Goal: Feedback & Contribution: Contribute content

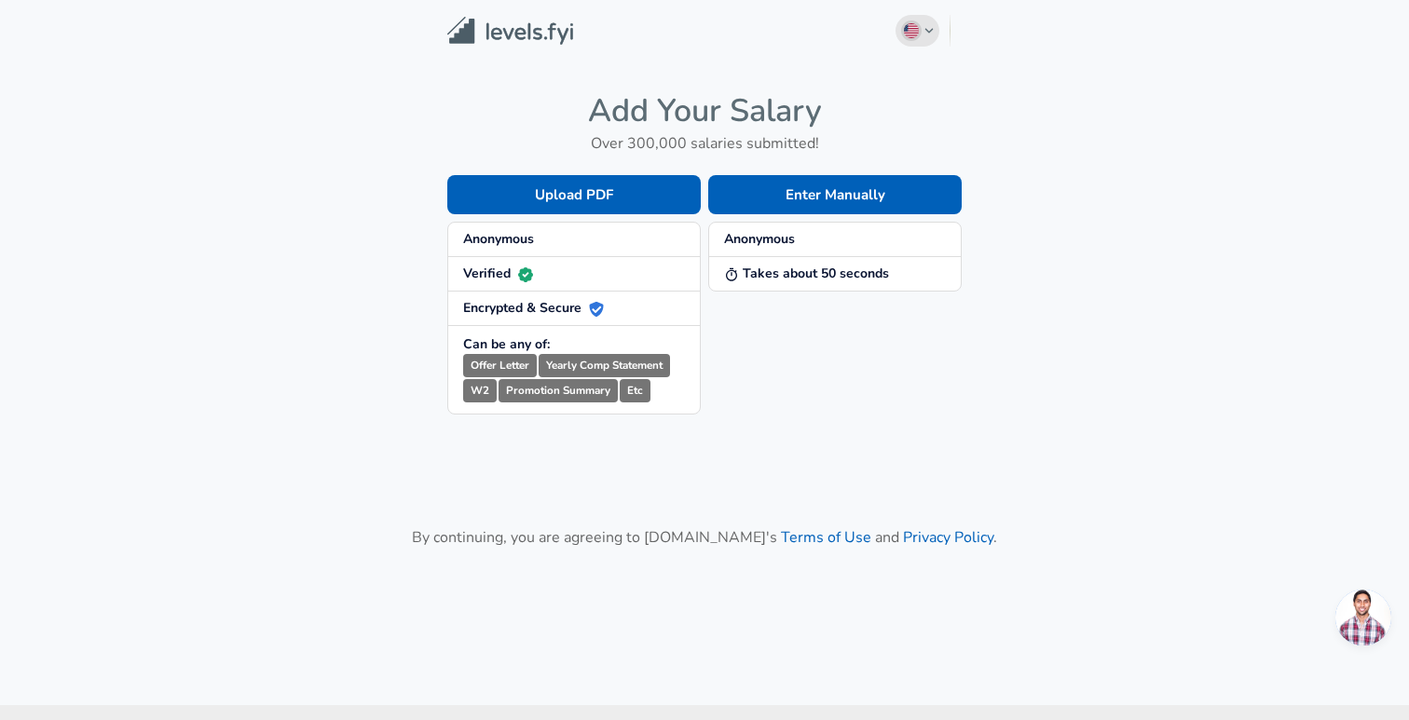
click at [915, 35] on img "button" at bounding box center [911, 30] width 15 height 15
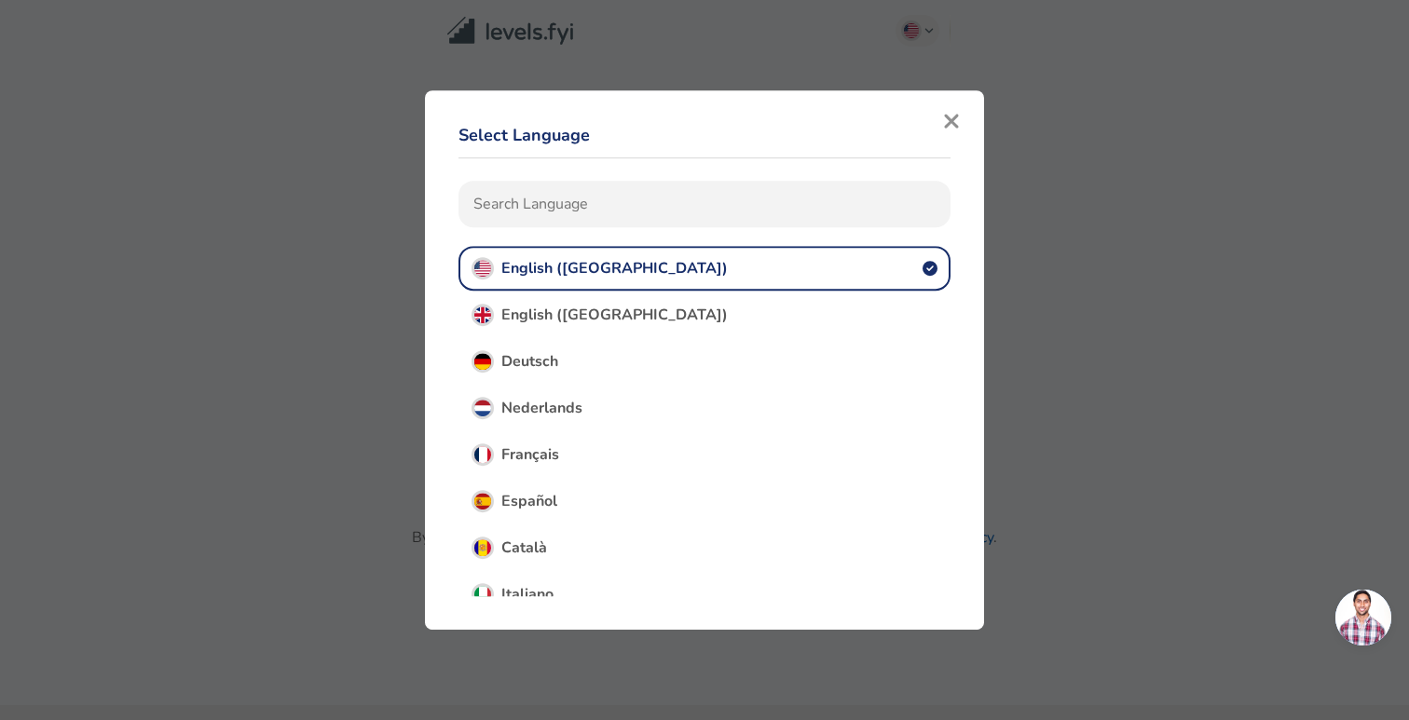
click at [957, 125] on icon "button" at bounding box center [951, 121] width 14 height 14
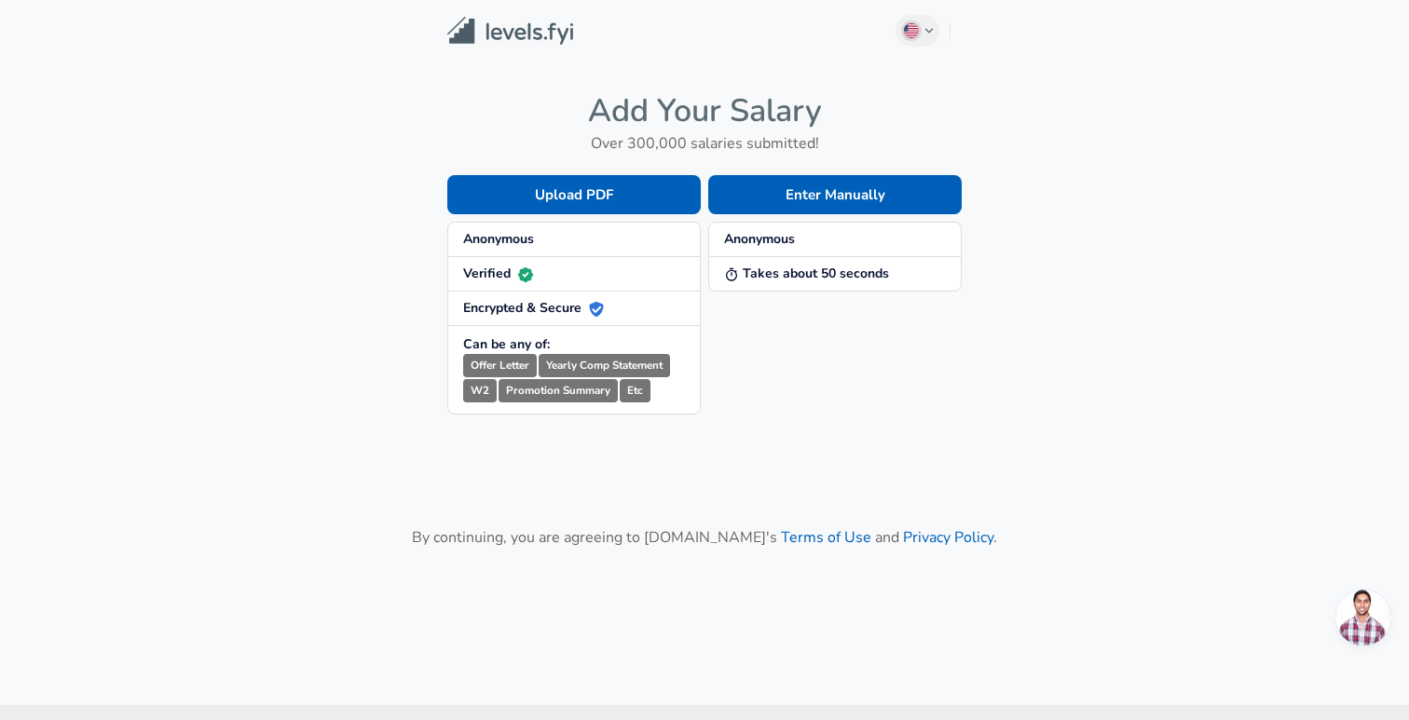
click at [574, 359] on small "Yearly Comp Statement" at bounding box center [604, 365] width 131 height 23
click at [603, 364] on small "Yearly Comp Statement" at bounding box center [604, 365] width 131 height 23
click at [635, 392] on small "Etc" at bounding box center [635, 390] width 31 height 23
click at [635, 464] on main "English ([GEOGRAPHIC_DATA]) Change Add Your Salary Over 300,000 salaries submit…" at bounding box center [704, 330] width 1409 height 661
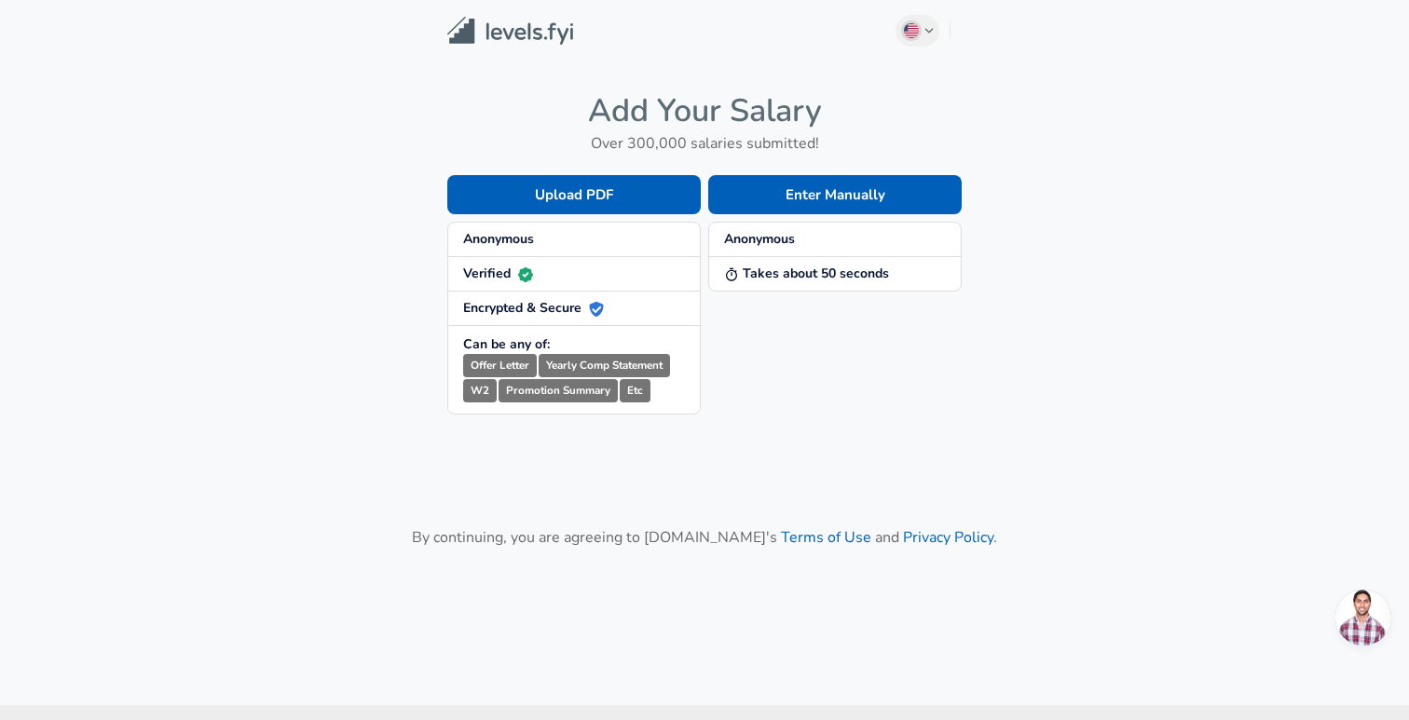
click at [504, 42] on img at bounding box center [510, 31] width 126 height 29
click at [789, 196] on button "Enter Manually" at bounding box center [835, 194] width 254 height 39
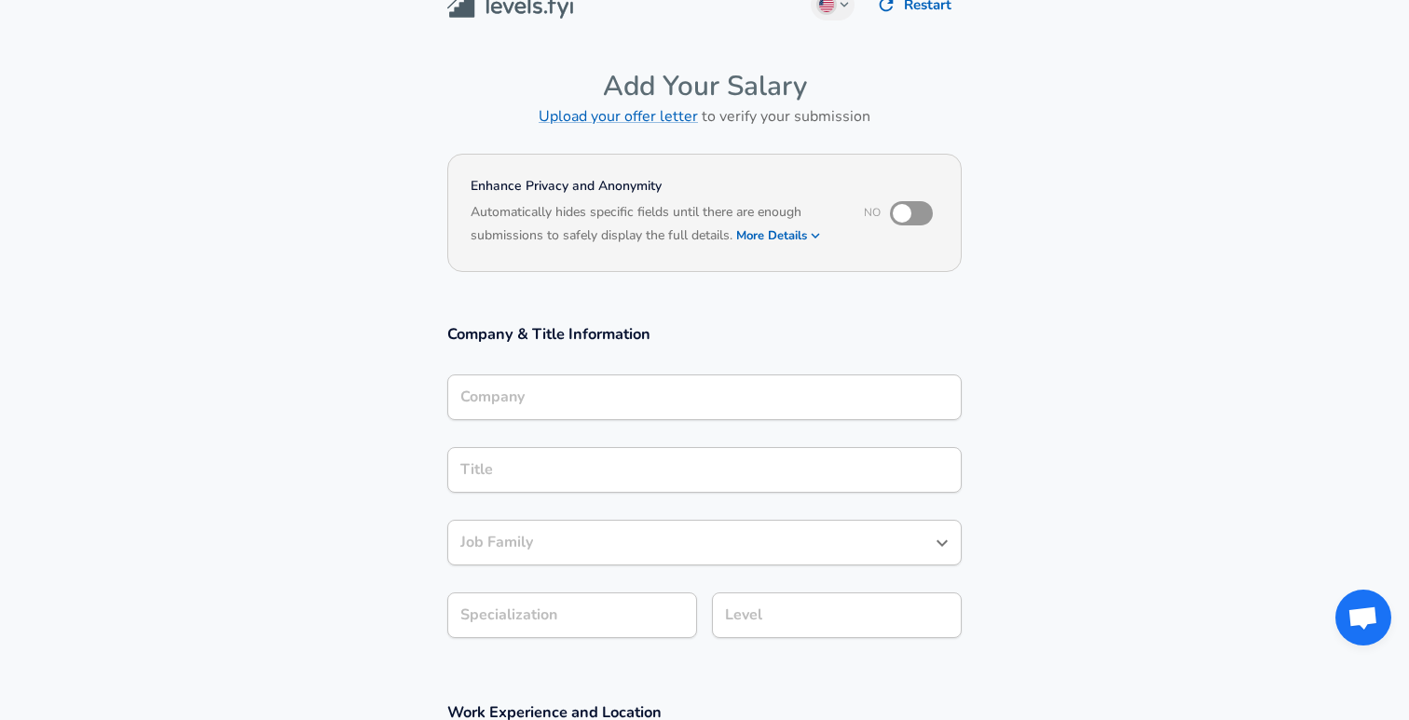
scroll to position [31, 0]
click at [896, 220] on input "checkbox" at bounding box center [902, 212] width 106 height 35
click at [896, 220] on input "checkbox" at bounding box center [921, 212] width 106 height 35
checkbox input "false"
click at [793, 248] on h6 "Based on your submission and the data points that we have already collected, we…" at bounding box center [705, 248] width 468 height 0
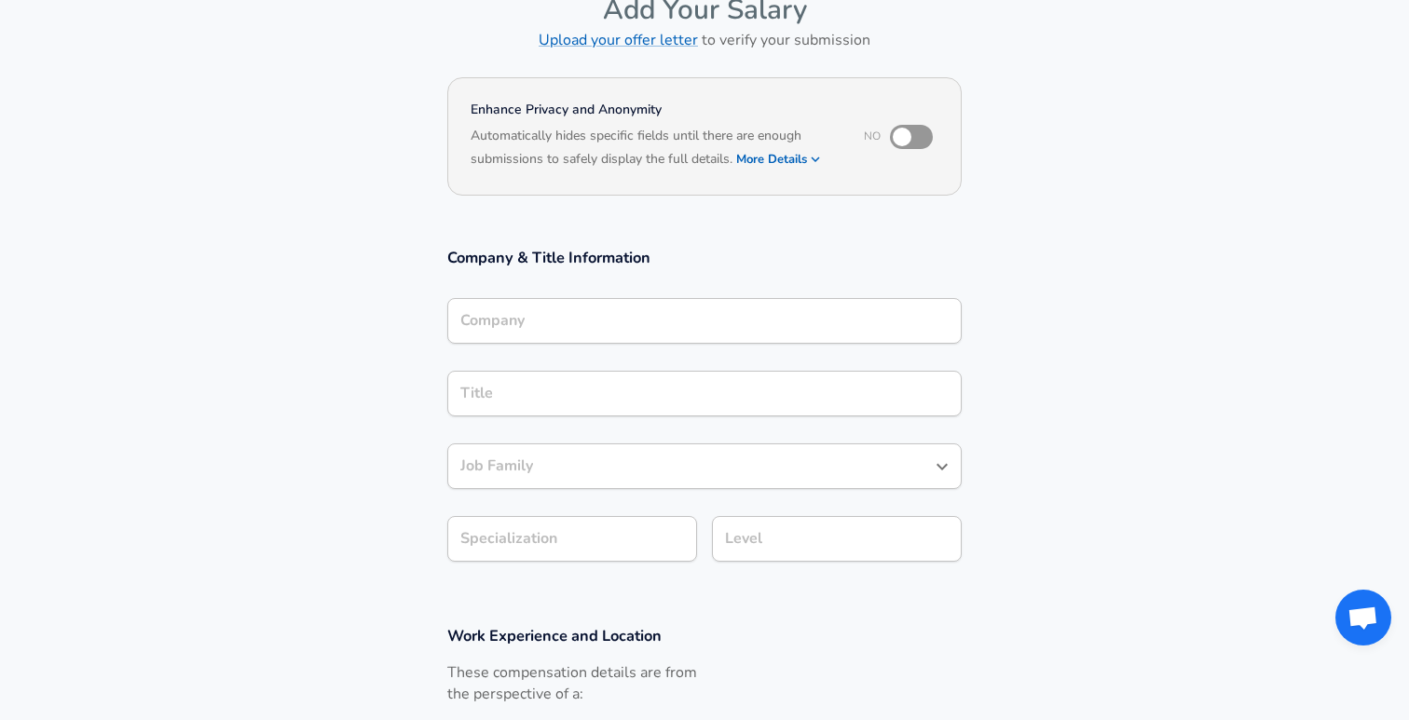
click at [567, 322] on input "Company" at bounding box center [705, 321] width 498 height 29
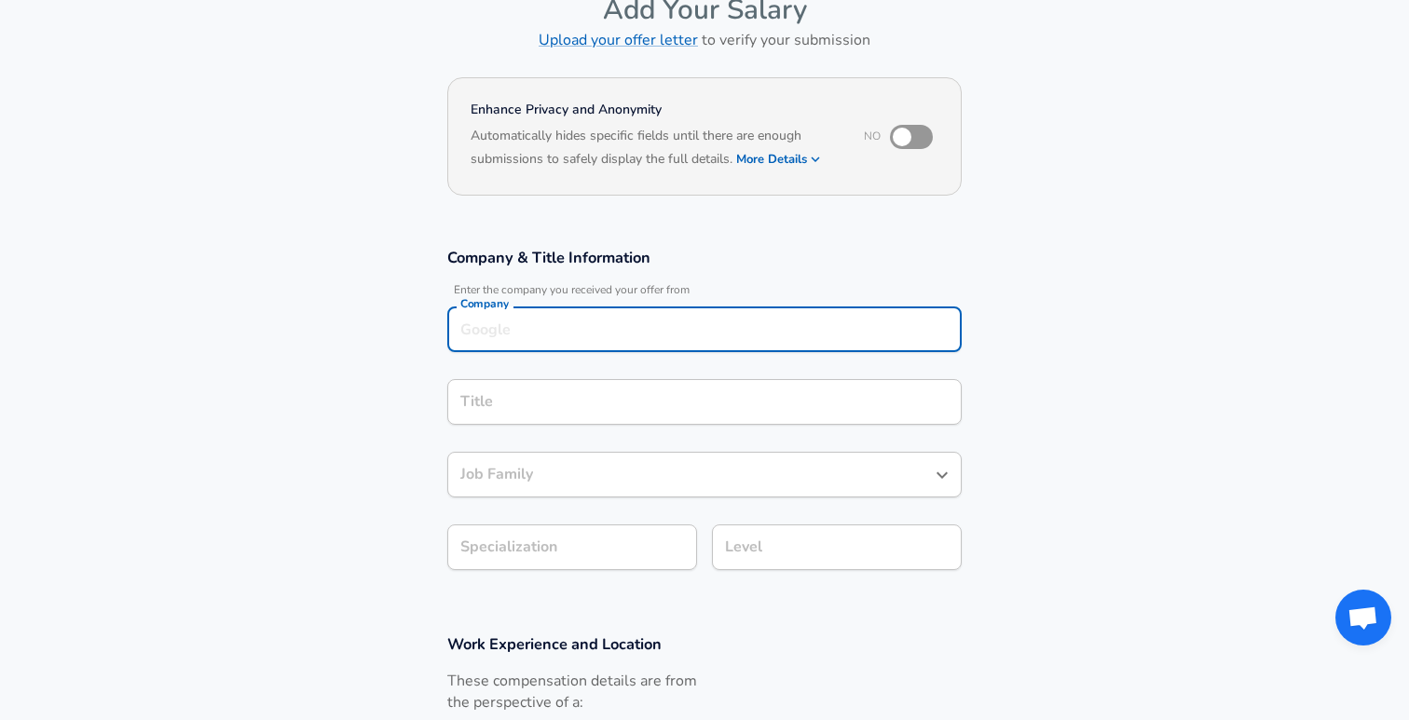
scroll to position [125, 0]
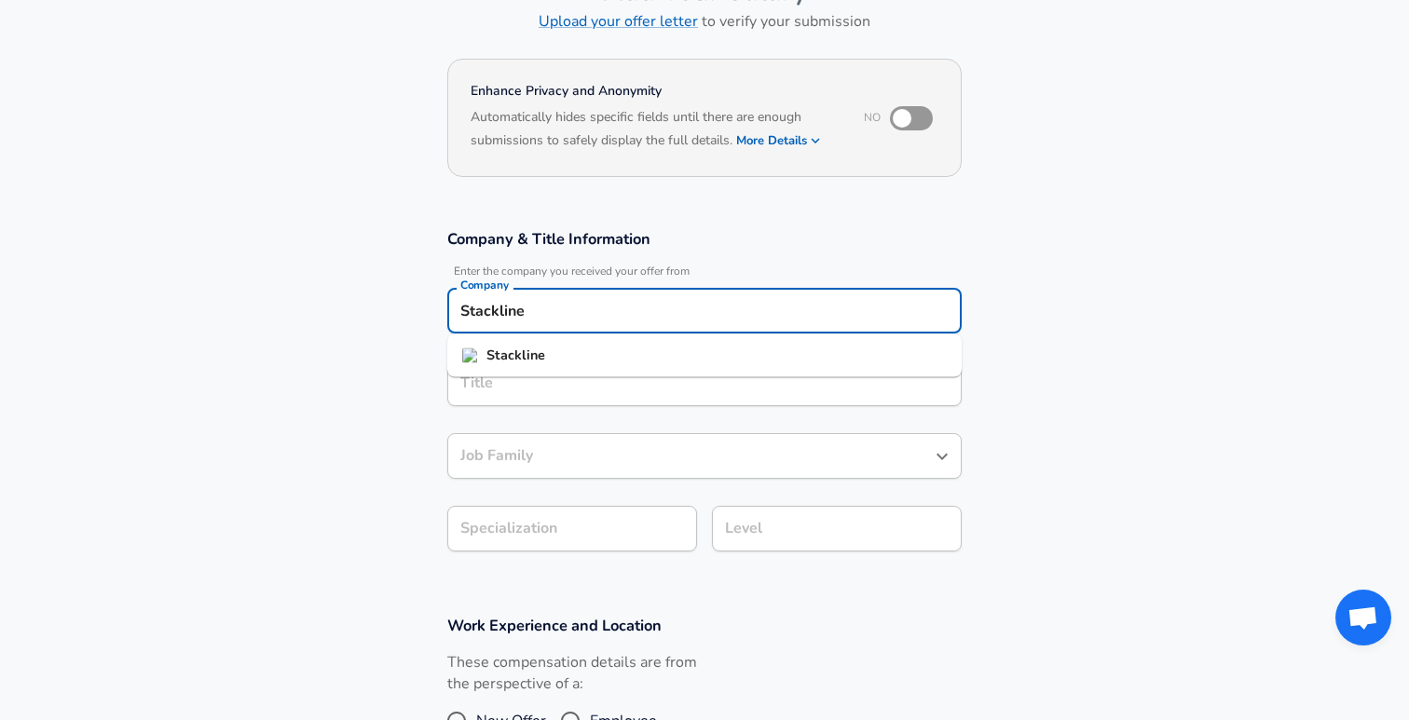
click at [565, 371] on ul "Stackline" at bounding box center [704, 356] width 514 height 43
click at [547, 352] on li "Stackline" at bounding box center [704, 356] width 514 height 28
type input "Stackline"
click at [517, 383] on input "Title" at bounding box center [705, 383] width 498 height 29
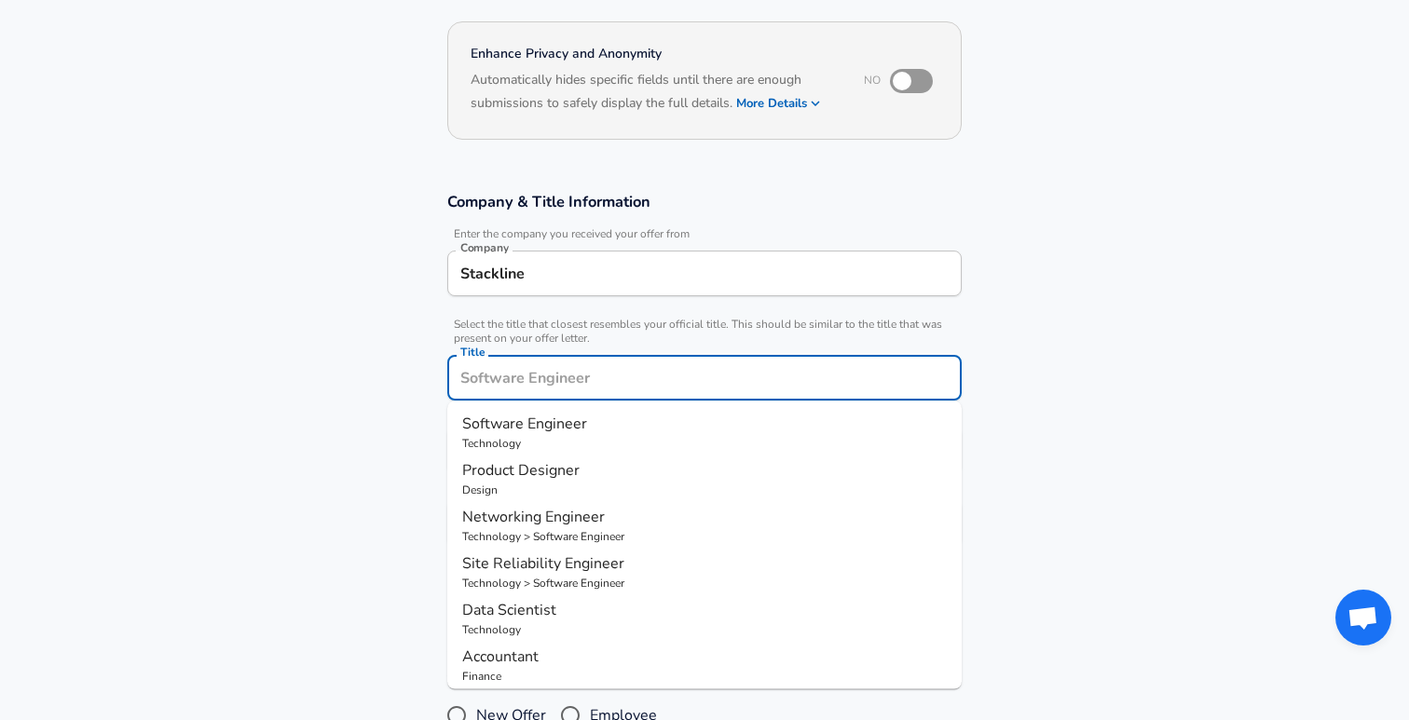
click at [519, 416] on span "Software Engineer" at bounding box center [524, 424] width 125 height 21
type input "Software Engineer"
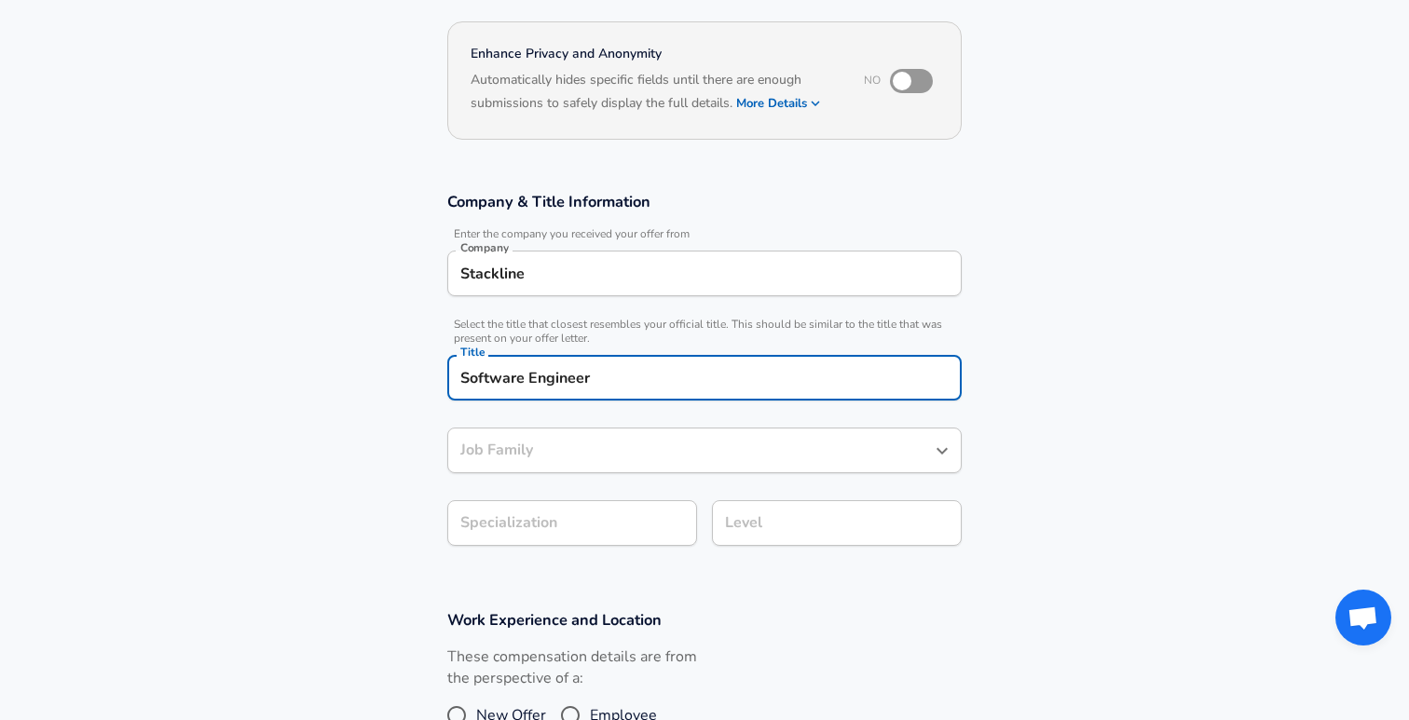
type input "Software Engineer"
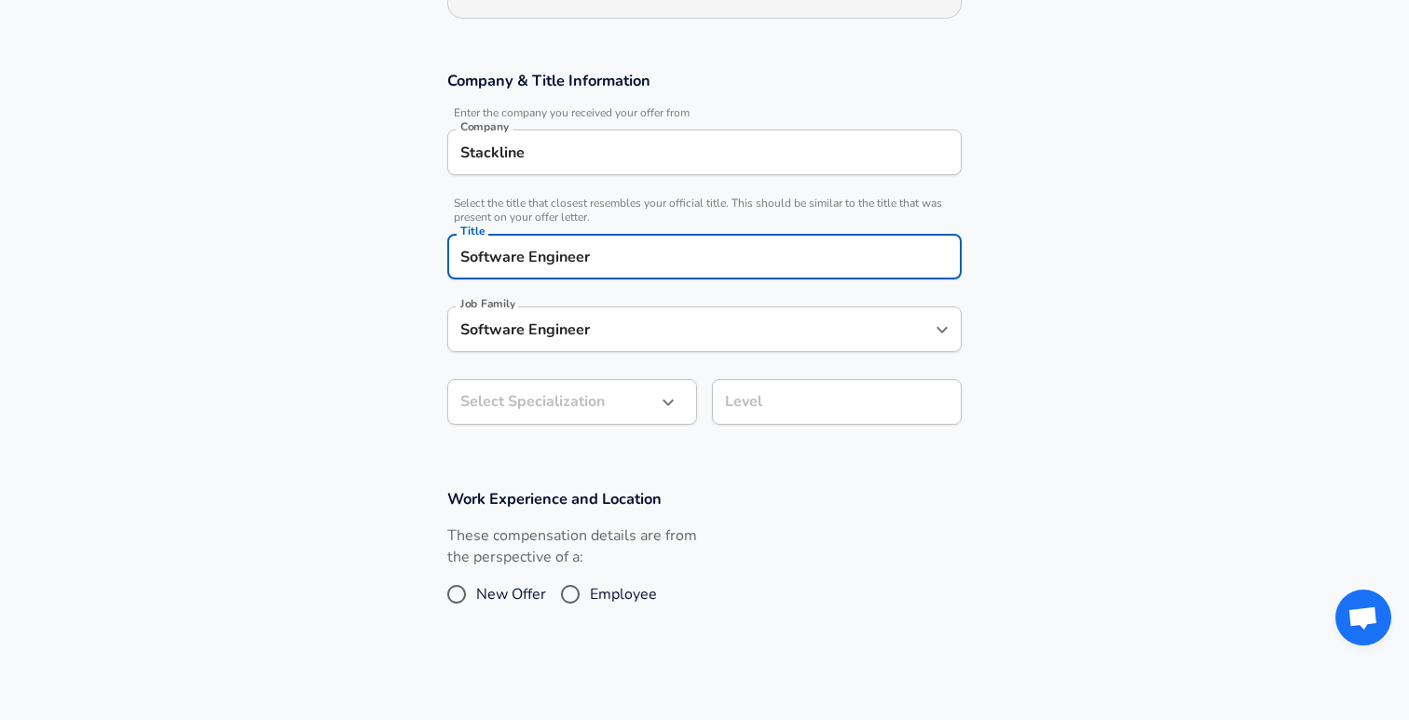
click at [546, 348] on div "Software Engineer Job Family" at bounding box center [704, 330] width 514 height 46
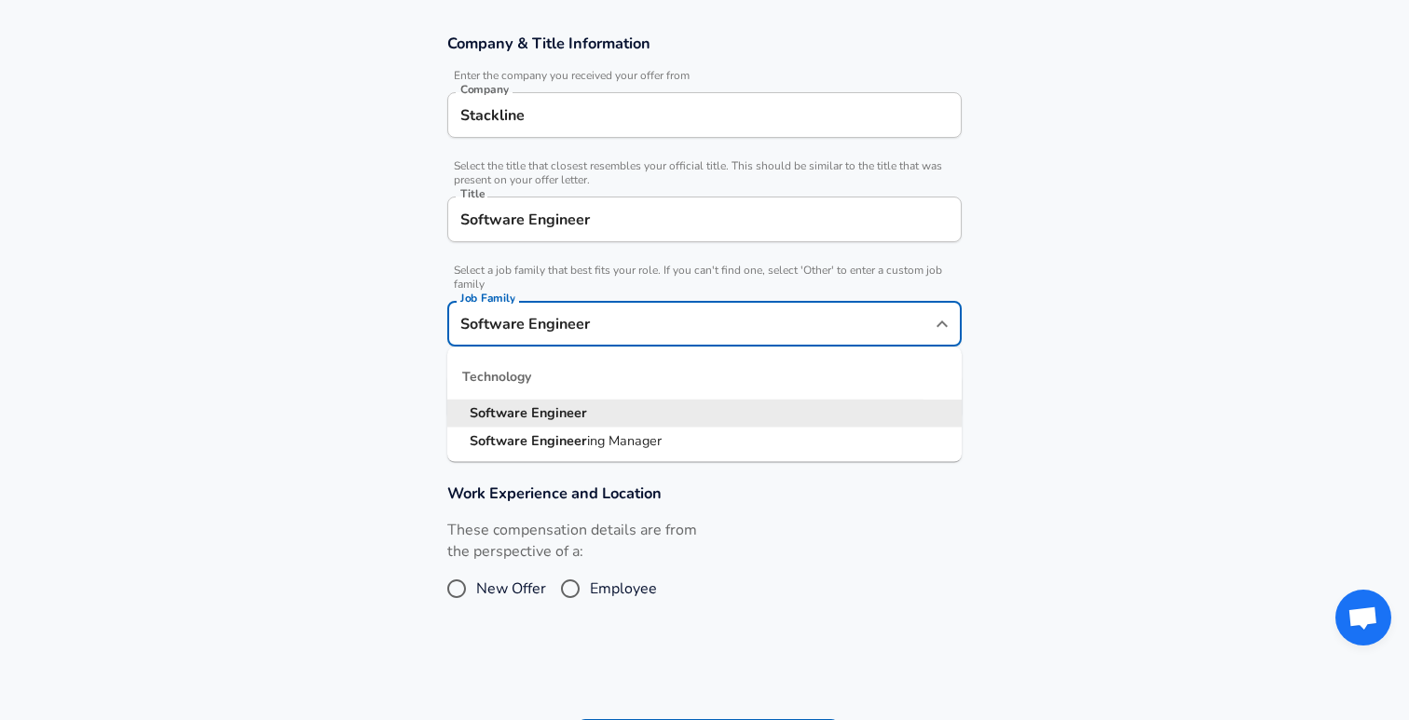
click at [409, 431] on section "Company & Title Information Enter the company you received your offer from Comp…" at bounding box center [704, 236] width 1409 height 450
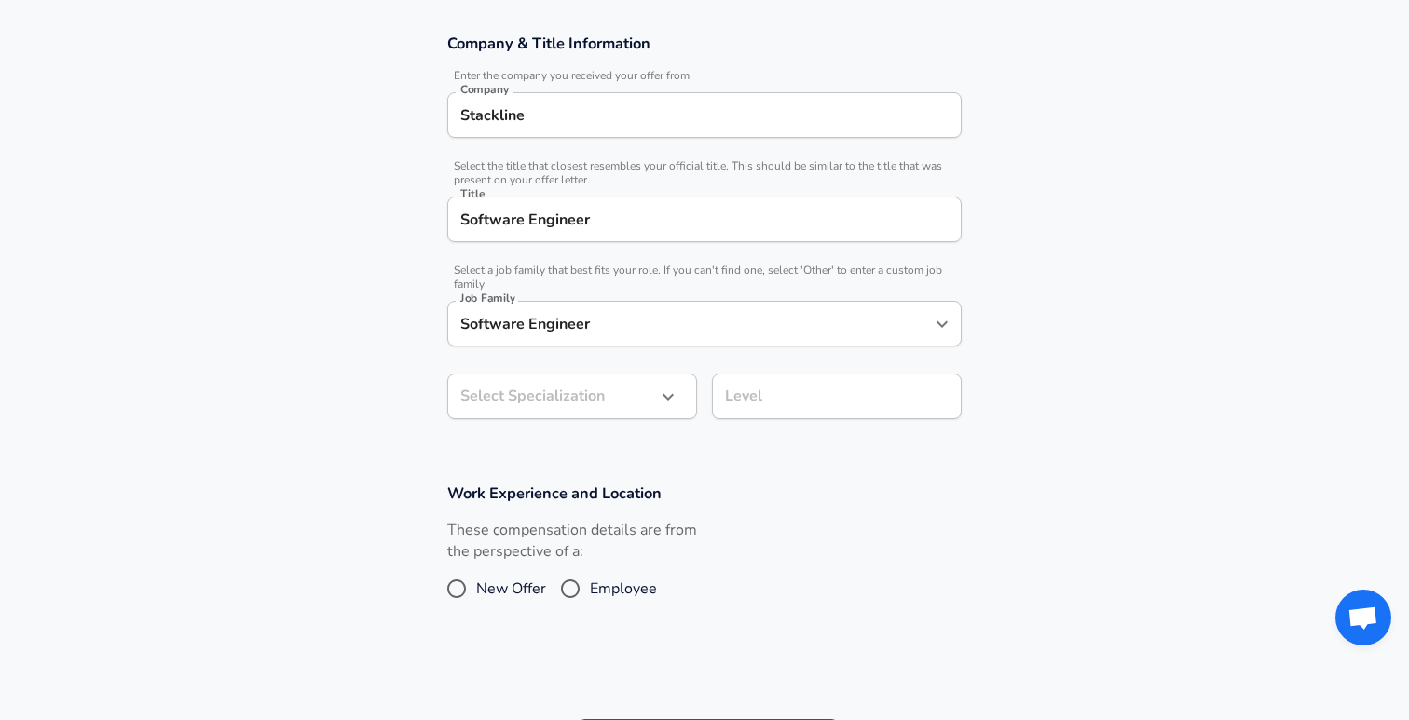
click at [534, 398] on body "English (US) Change Restart Add Your Salary Upload your offer letter to verify …" at bounding box center [704, 39] width 1409 height 720
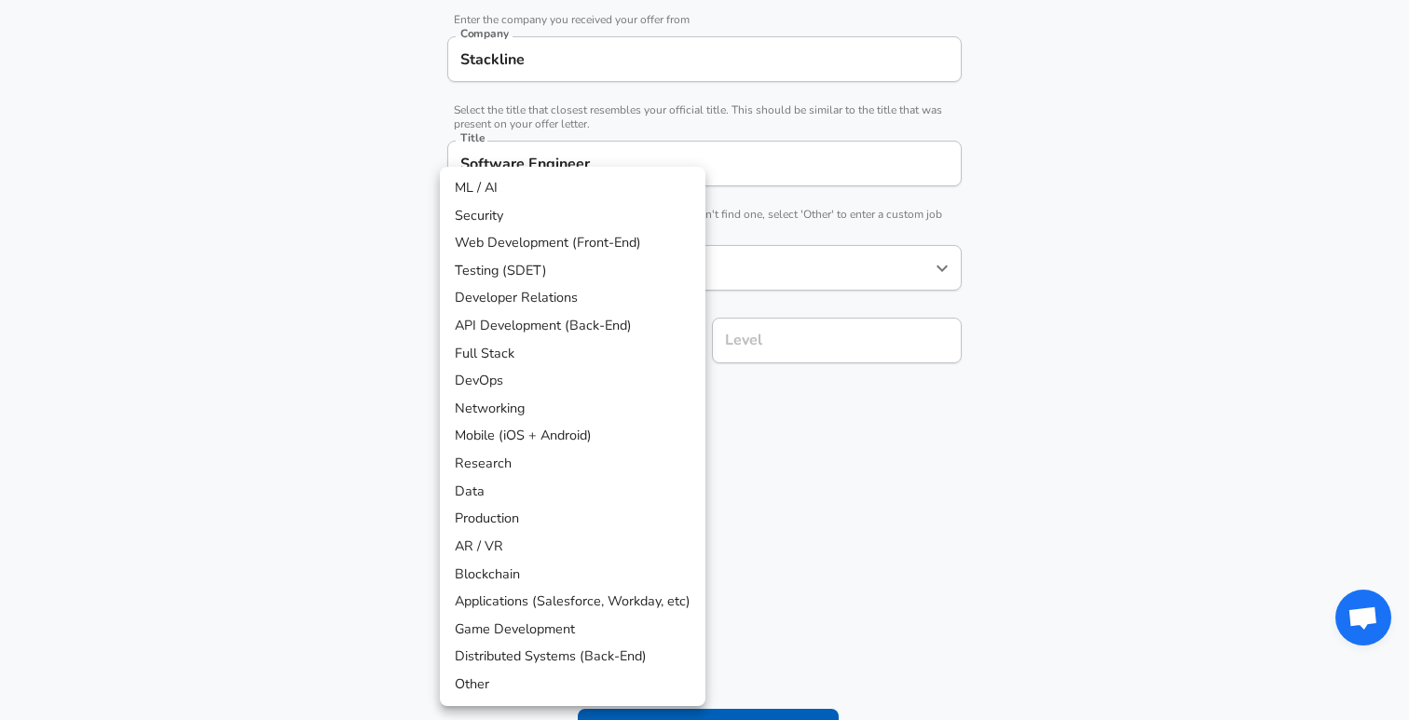
click at [522, 356] on li "Full Stack" at bounding box center [573, 354] width 266 height 28
type input "Full Stack"
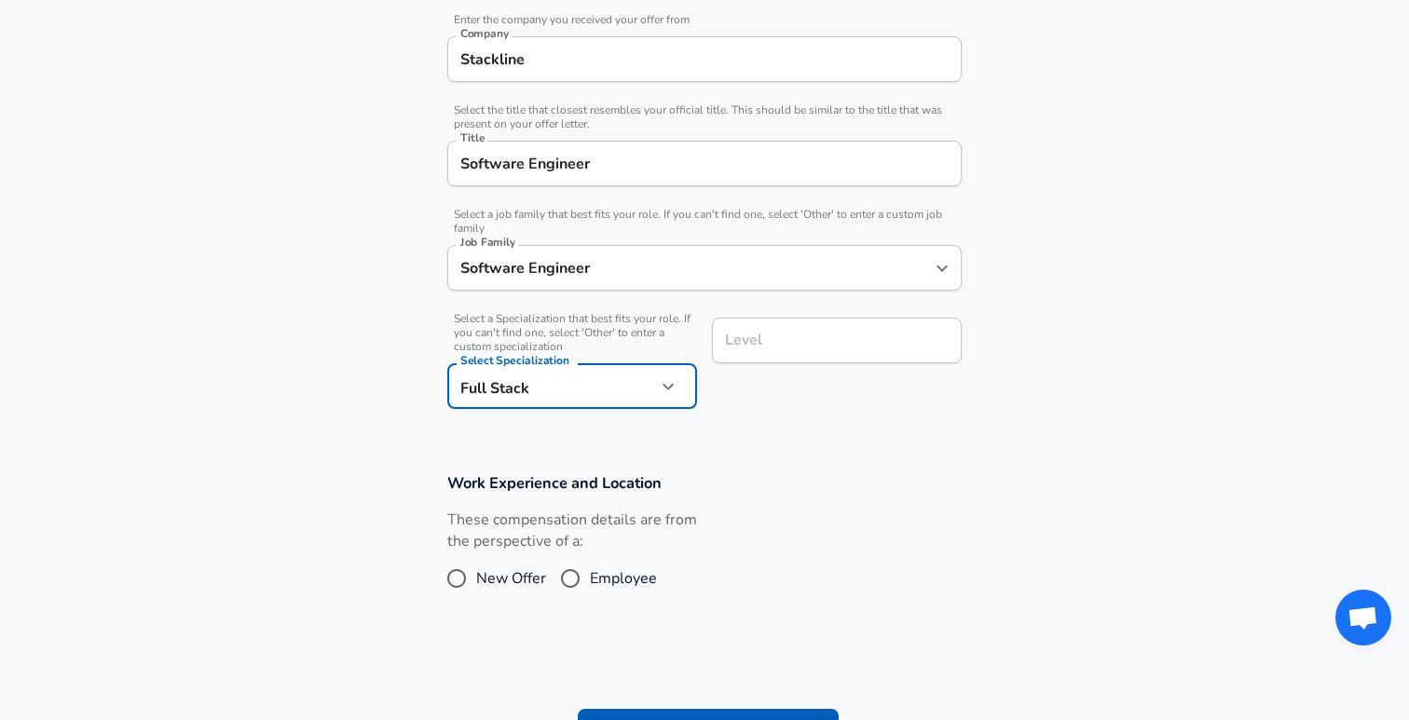
click at [763, 347] on input "Level" at bounding box center [836, 340] width 233 height 29
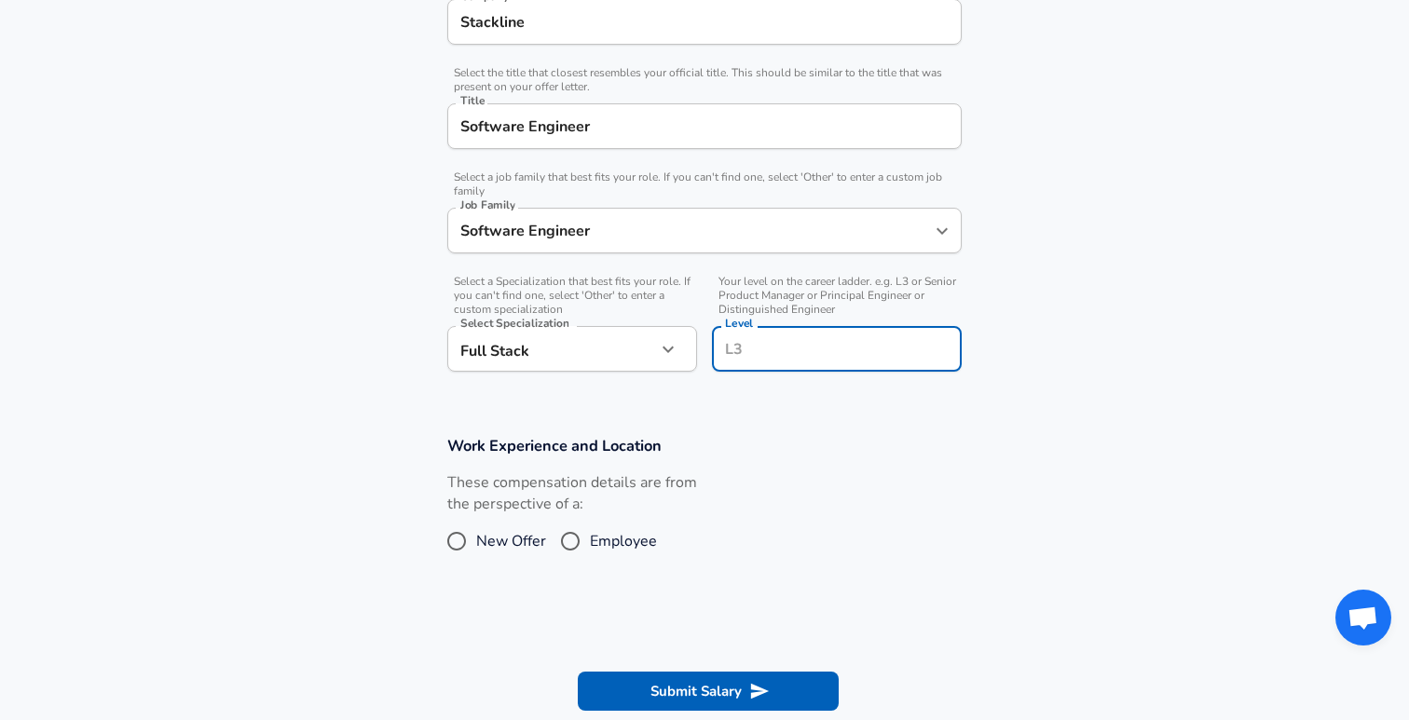
click at [764, 413] on section "Company & Title Information Enter the company you received your offer from Comp…" at bounding box center [704, 166] width 1409 height 496
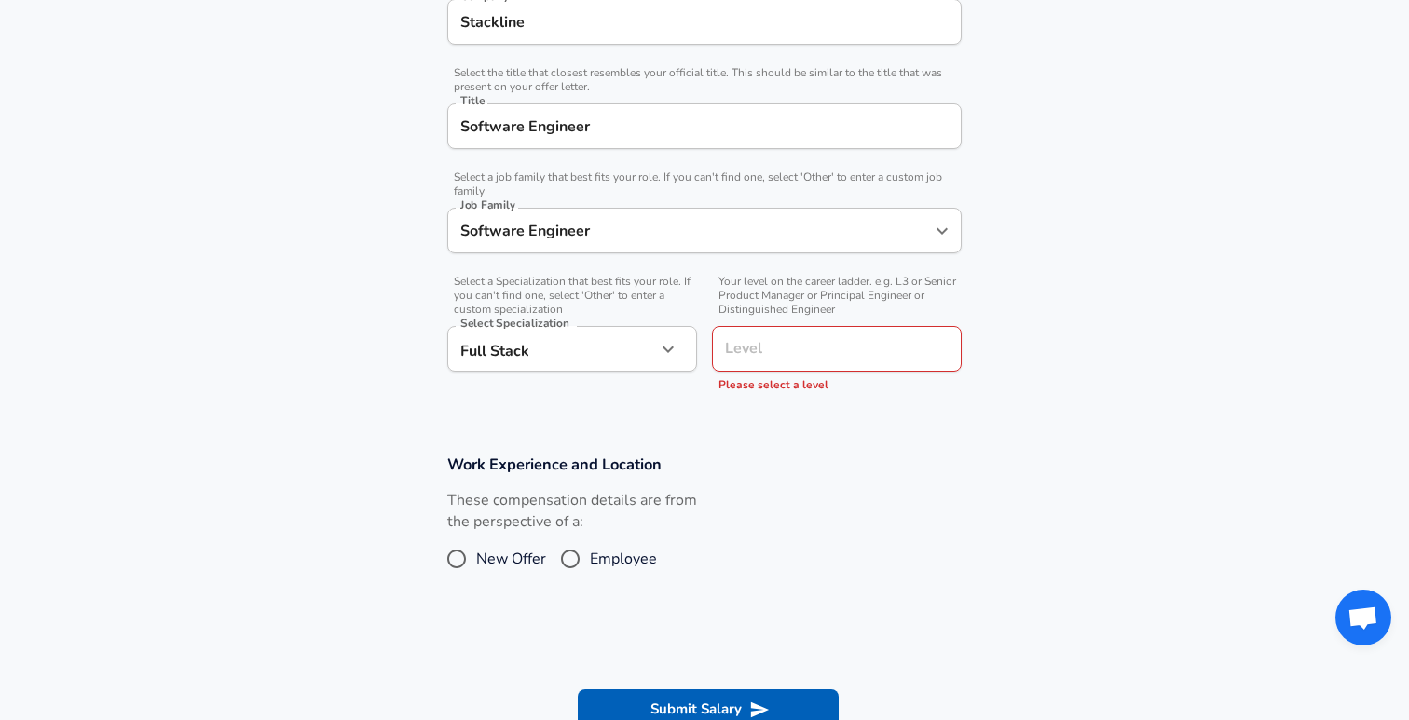
click at [757, 355] on div "Level Level Please select a level" at bounding box center [837, 360] width 250 height 69
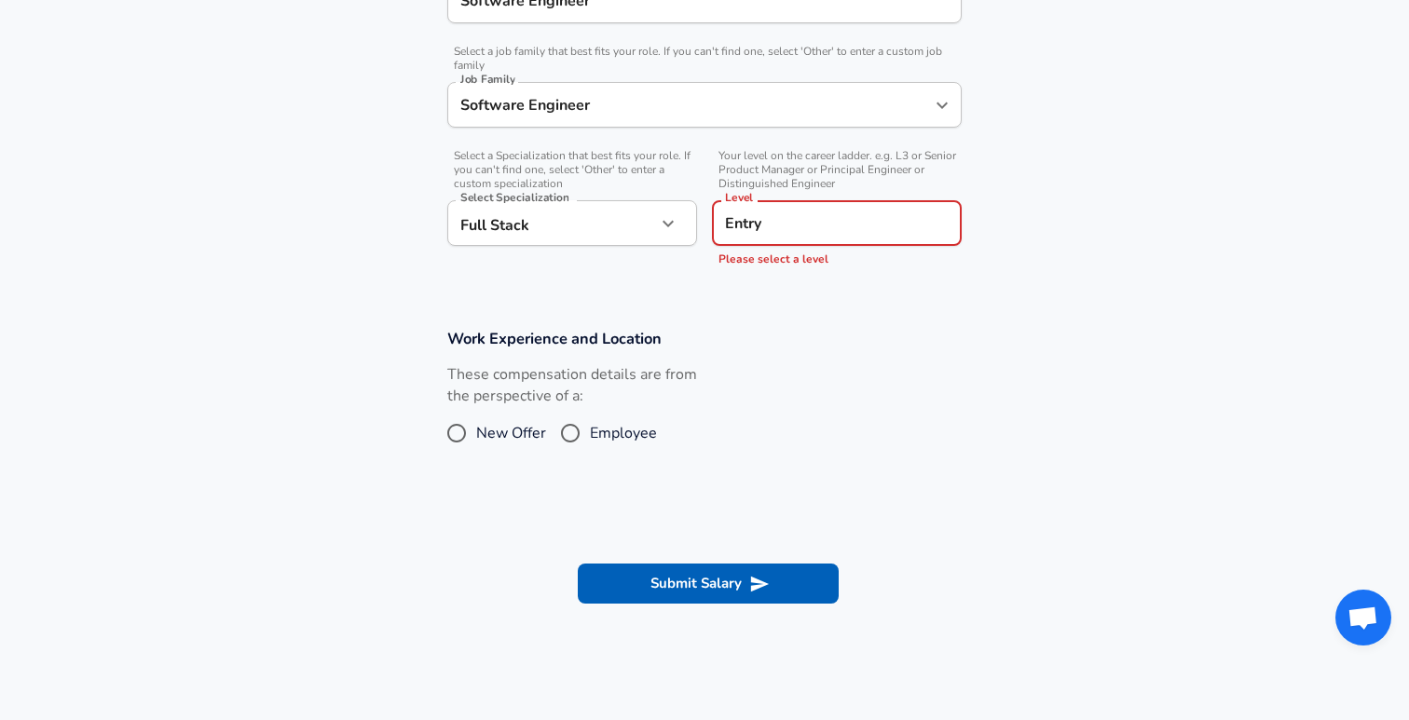
scroll to position [544, 0]
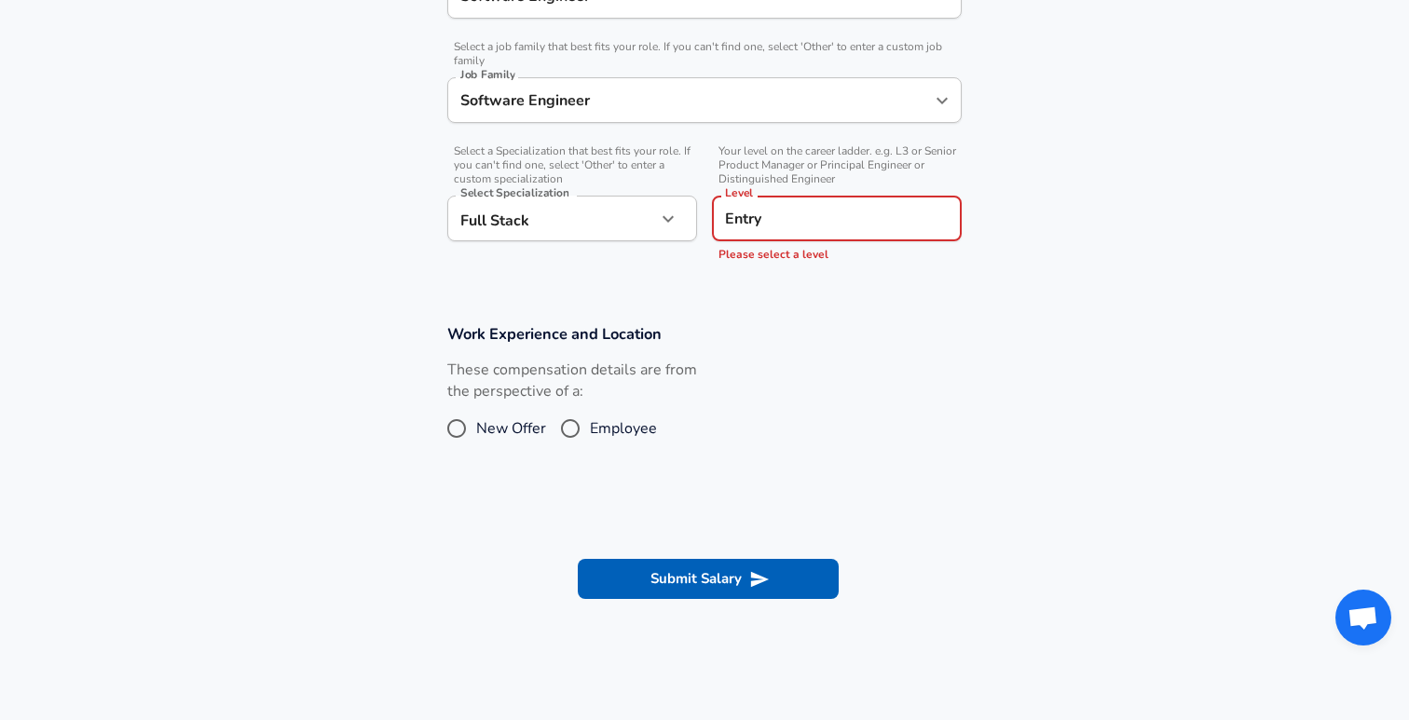
type input "Entry"
click at [458, 433] on div "These compensation details are from the perspective of a: New Offer Employee" at bounding box center [572, 409] width 250 height 99
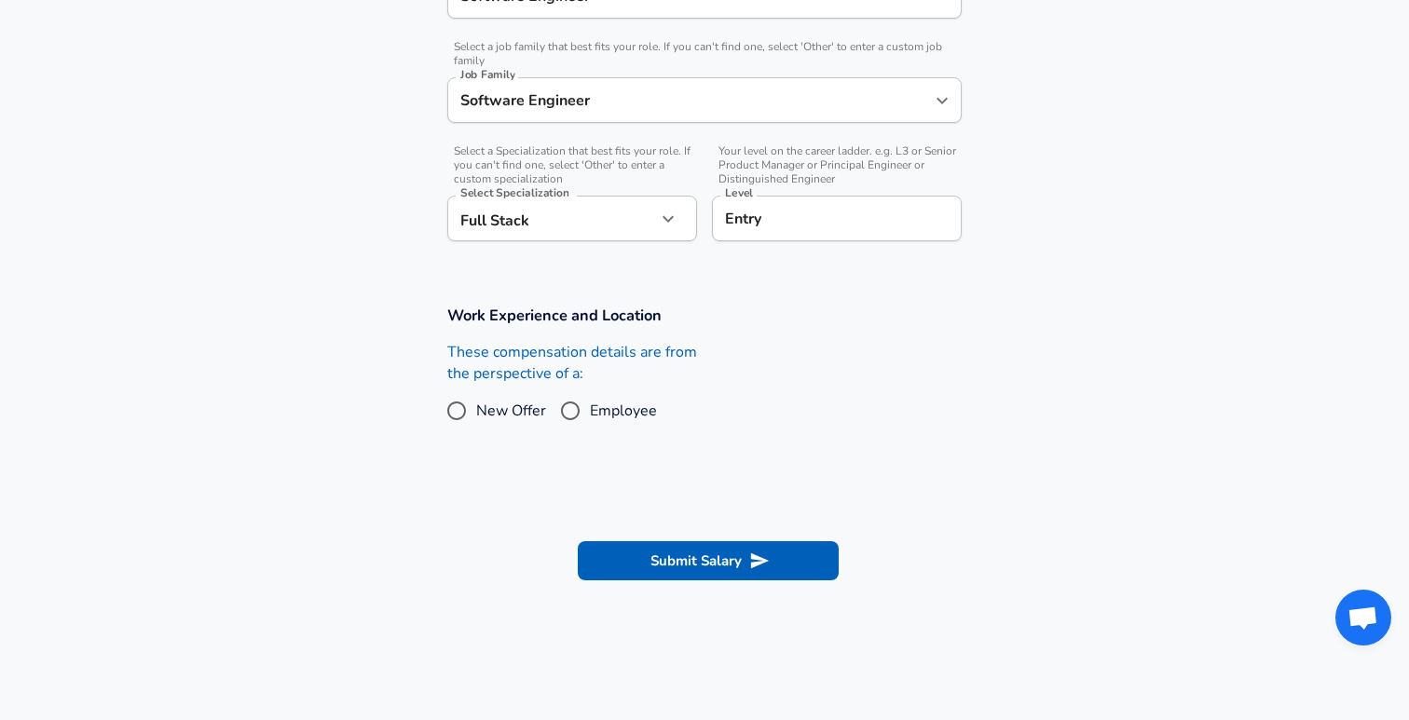
click at [453, 406] on input "New Offer" at bounding box center [456, 411] width 39 height 30
radio input "true"
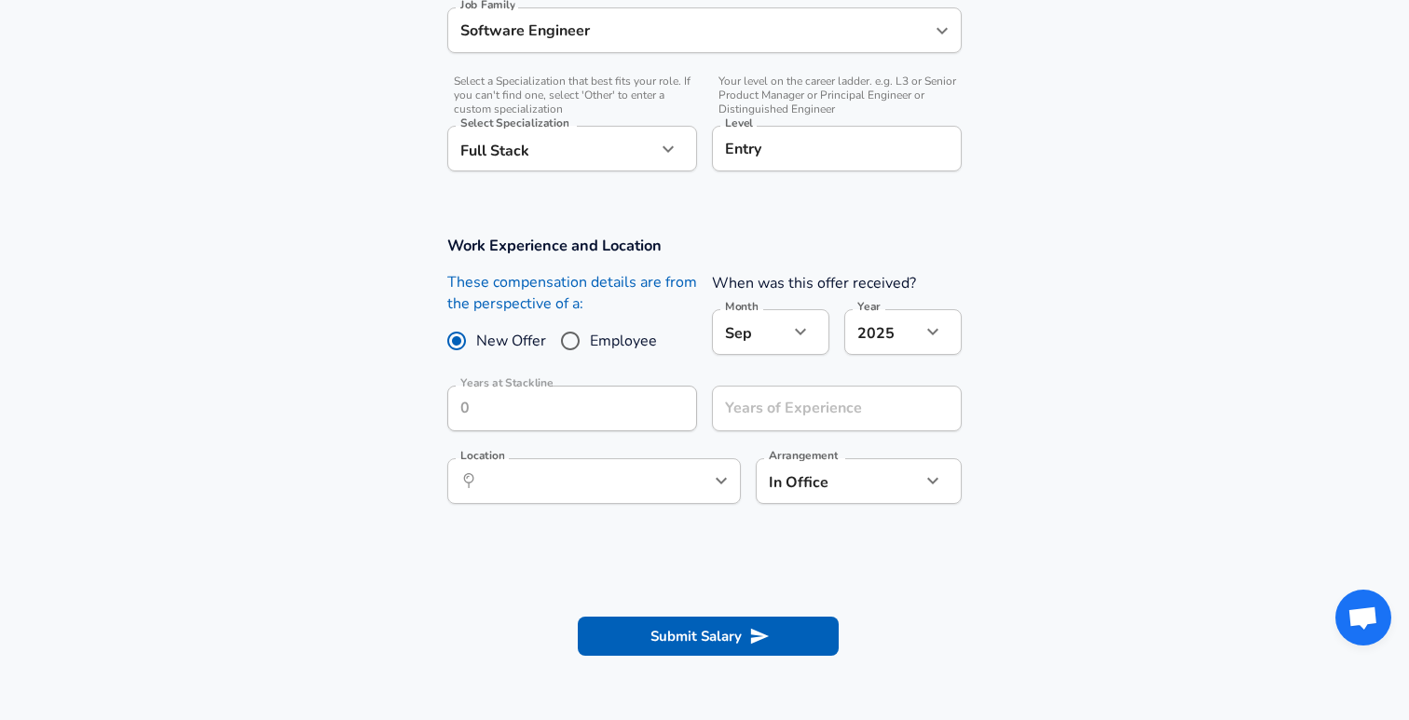
scroll to position [620, 0]
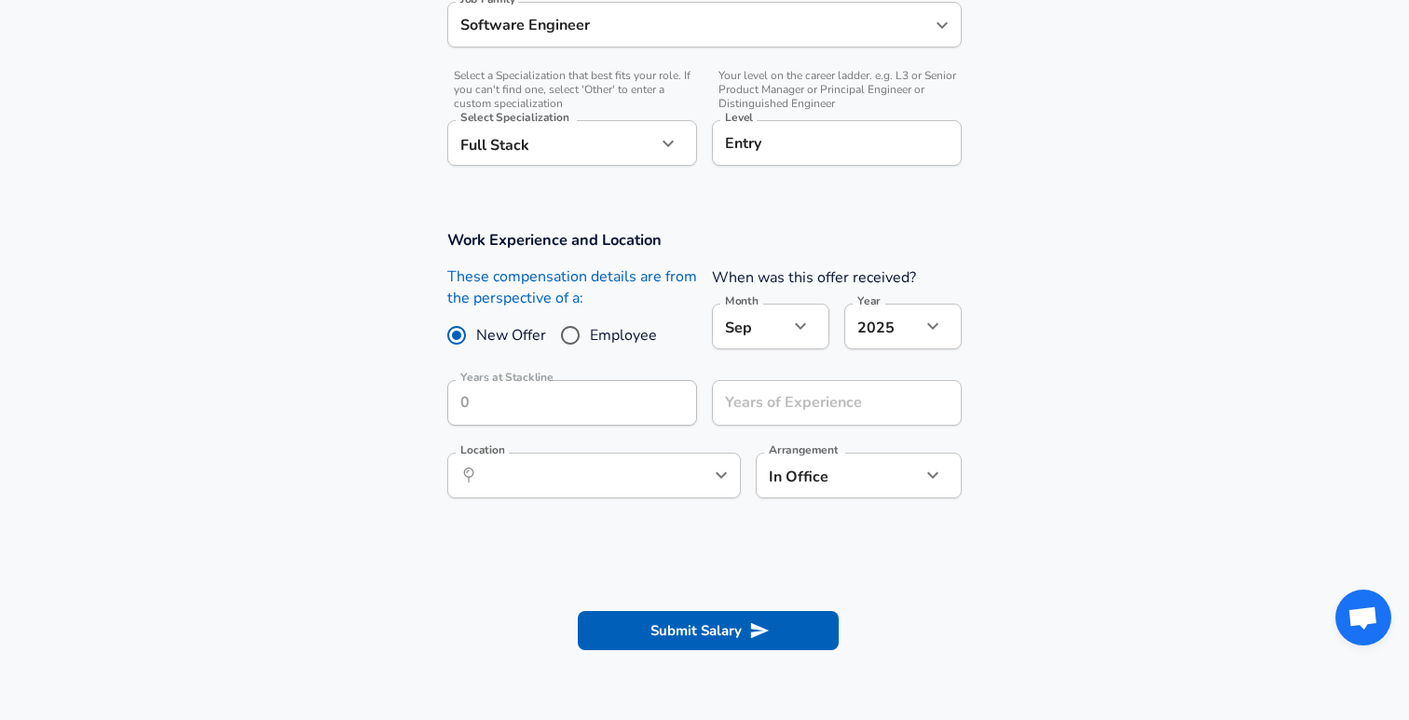
click at [569, 334] on input "Employee" at bounding box center [570, 336] width 39 height 30
radio input "true"
radio input "false"
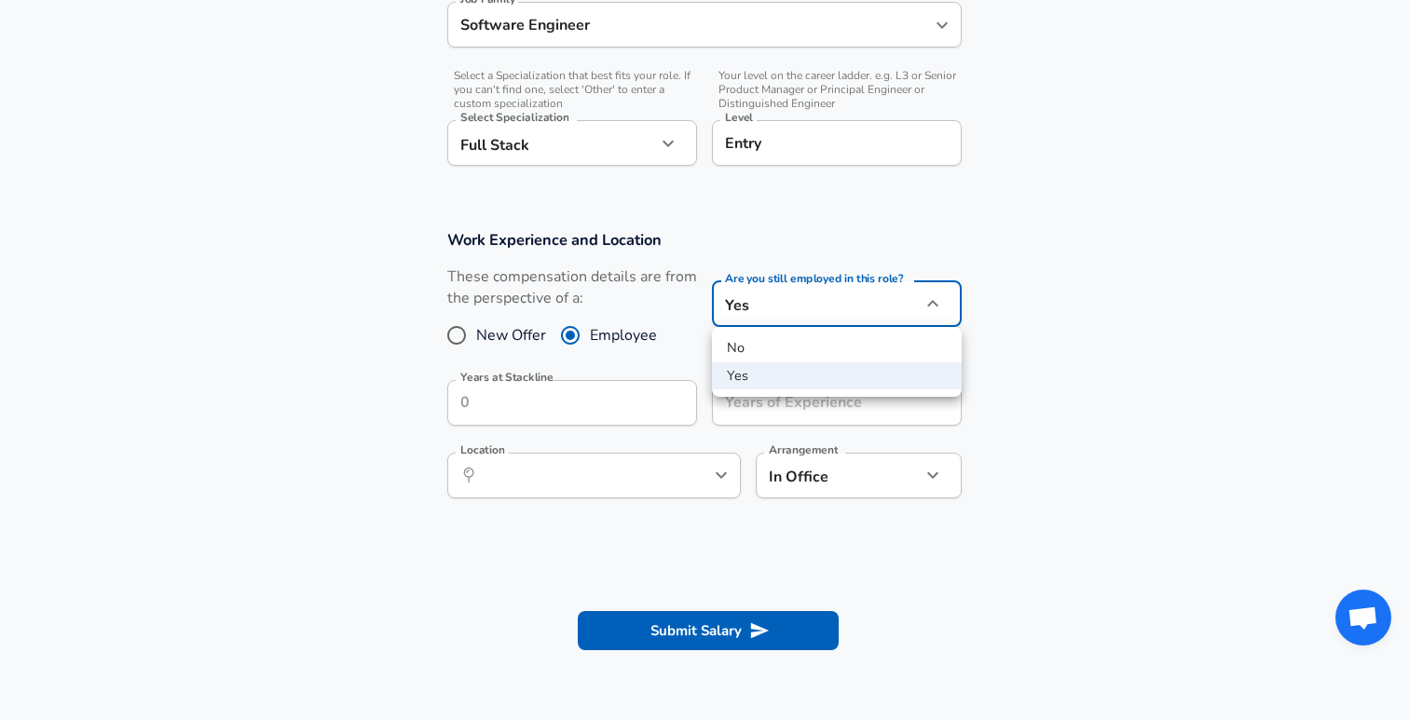
click at [779, 350] on li "No" at bounding box center [837, 349] width 250 height 28
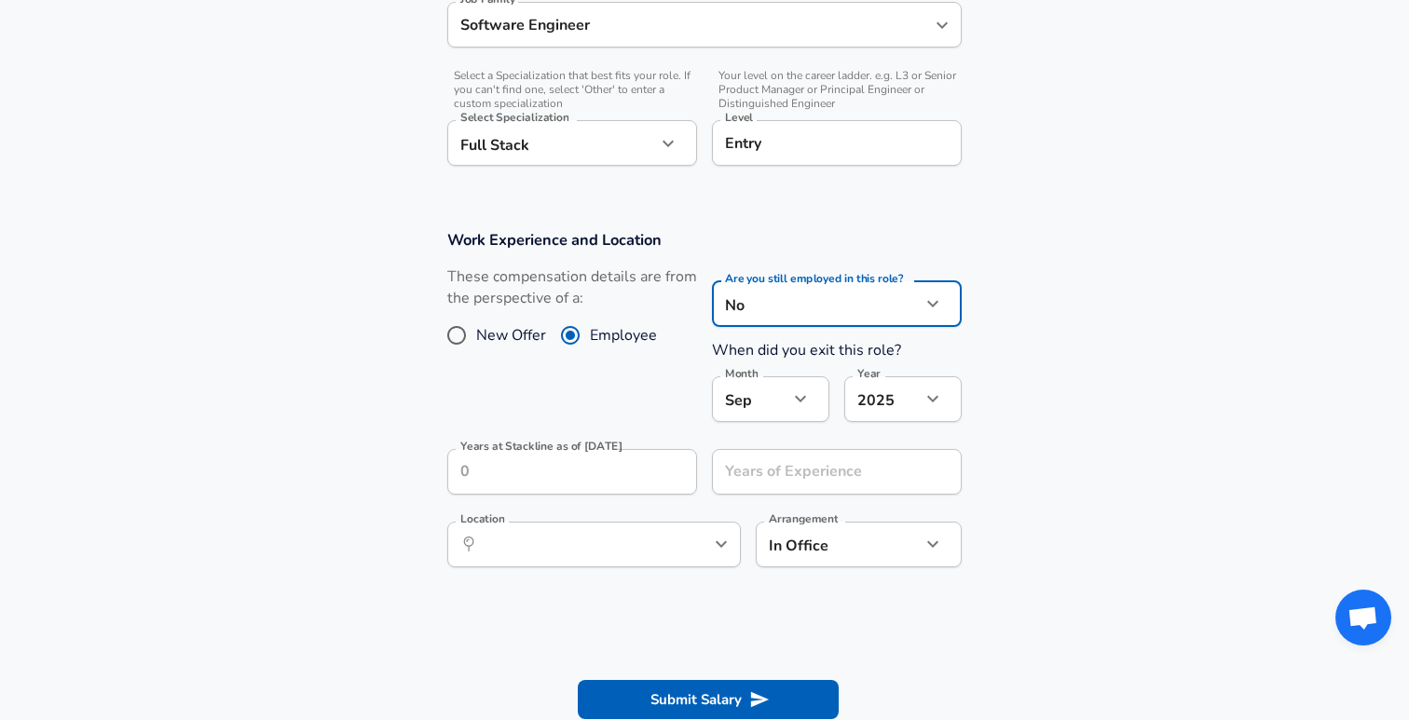
click at [745, 383] on li "Yes" at bounding box center [837, 377] width 250 height 28
type input "yes"
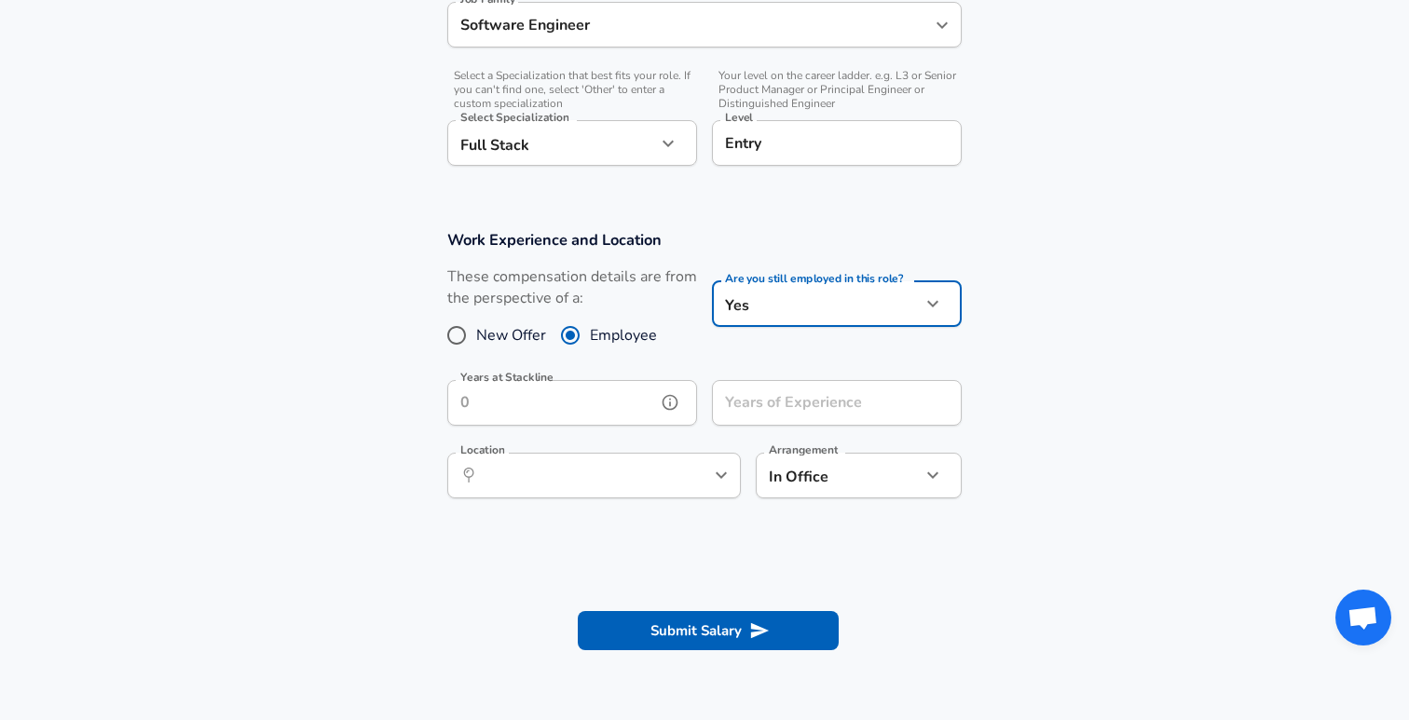
click at [597, 398] on input "Years at Stackline" at bounding box center [551, 403] width 209 height 46
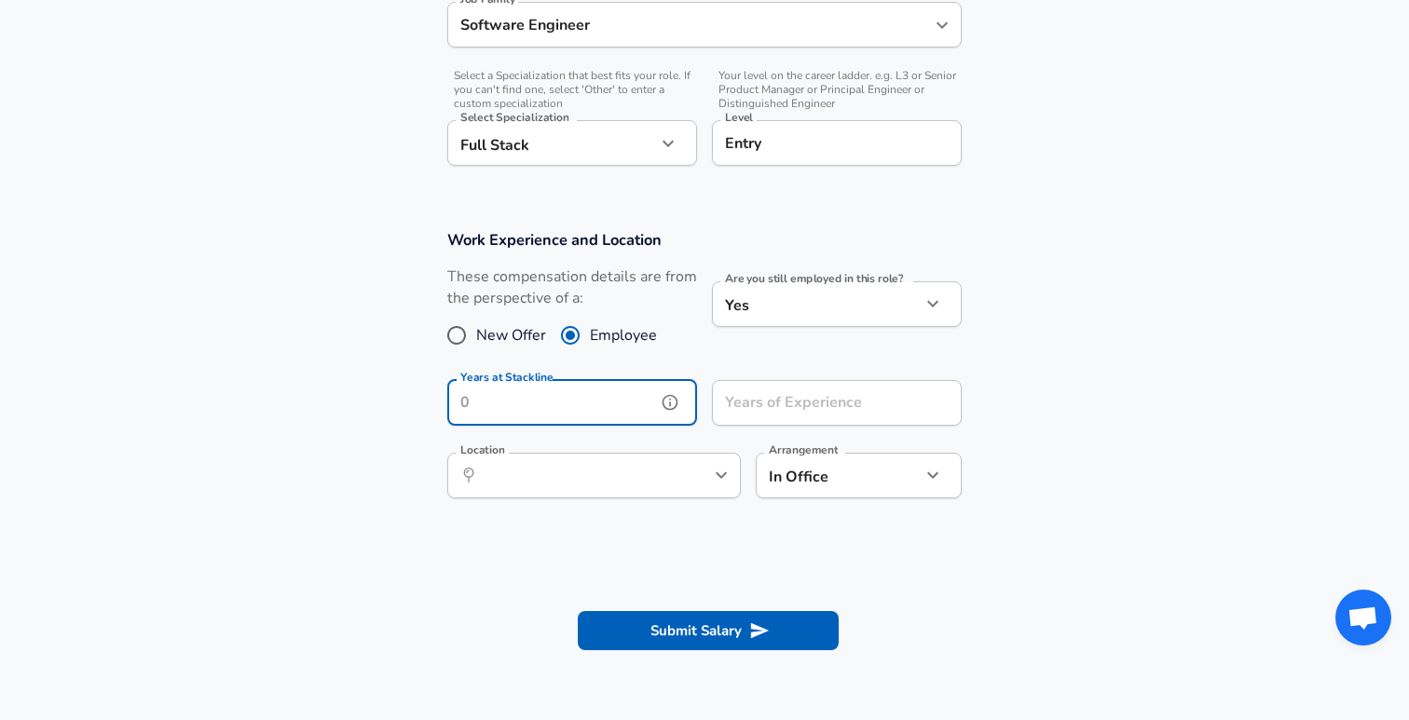
click at [671, 405] on icon "help" at bounding box center [670, 402] width 19 height 19
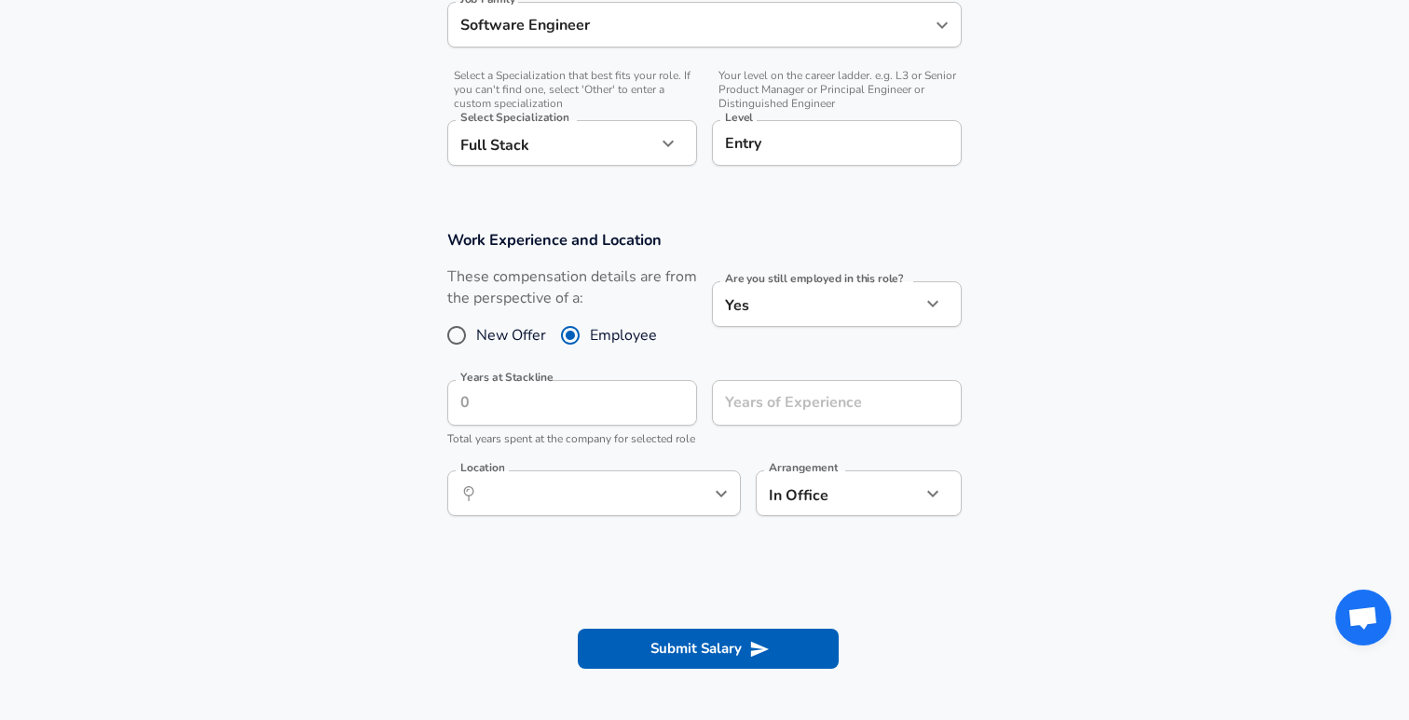
click at [684, 448] on p "Total years spent at the company for selected role" at bounding box center [572, 440] width 250 height 19
click at [563, 404] on input "Years at Stackline" at bounding box center [551, 403] width 209 height 46
click at [586, 403] on input "Years at Stackline" at bounding box center [551, 403] width 209 height 46
click at [727, 396] on input "Years of Experience" at bounding box center [816, 403] width 209 height 46
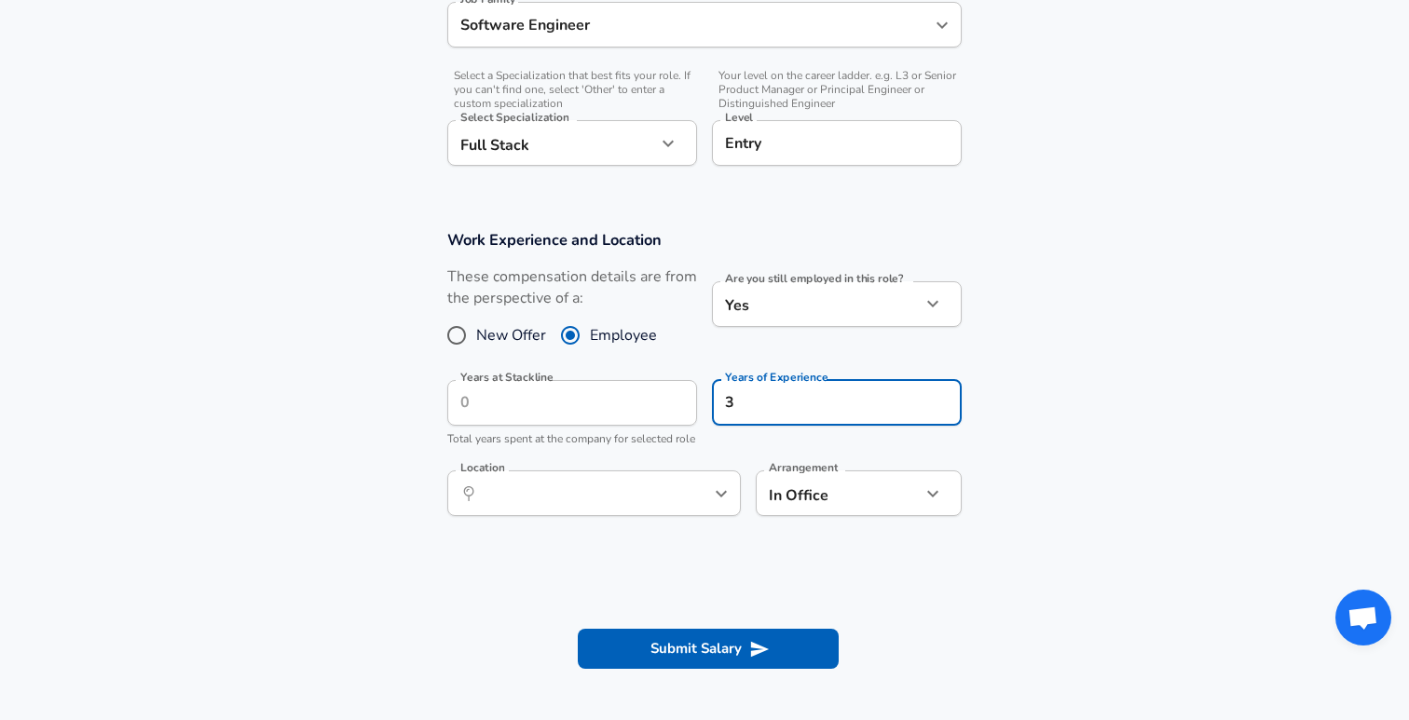
click at [716, 457] on div "Years of Experience 3 Years of Experience" at bounding box center [829, 410] width 265 height 91
drag, startPoint x: 738, startPoint y: 402, endPoint x: 724, endPoint y: 402, distance: 14.0
click at [724, 402] on input "3" at bounding box center [816, 403] width 209 height 46
type input "2"
click at [764, 449] on div "Years of Experience 2 Years of Experience" at bounding box center [829, 410] width 265 height 91
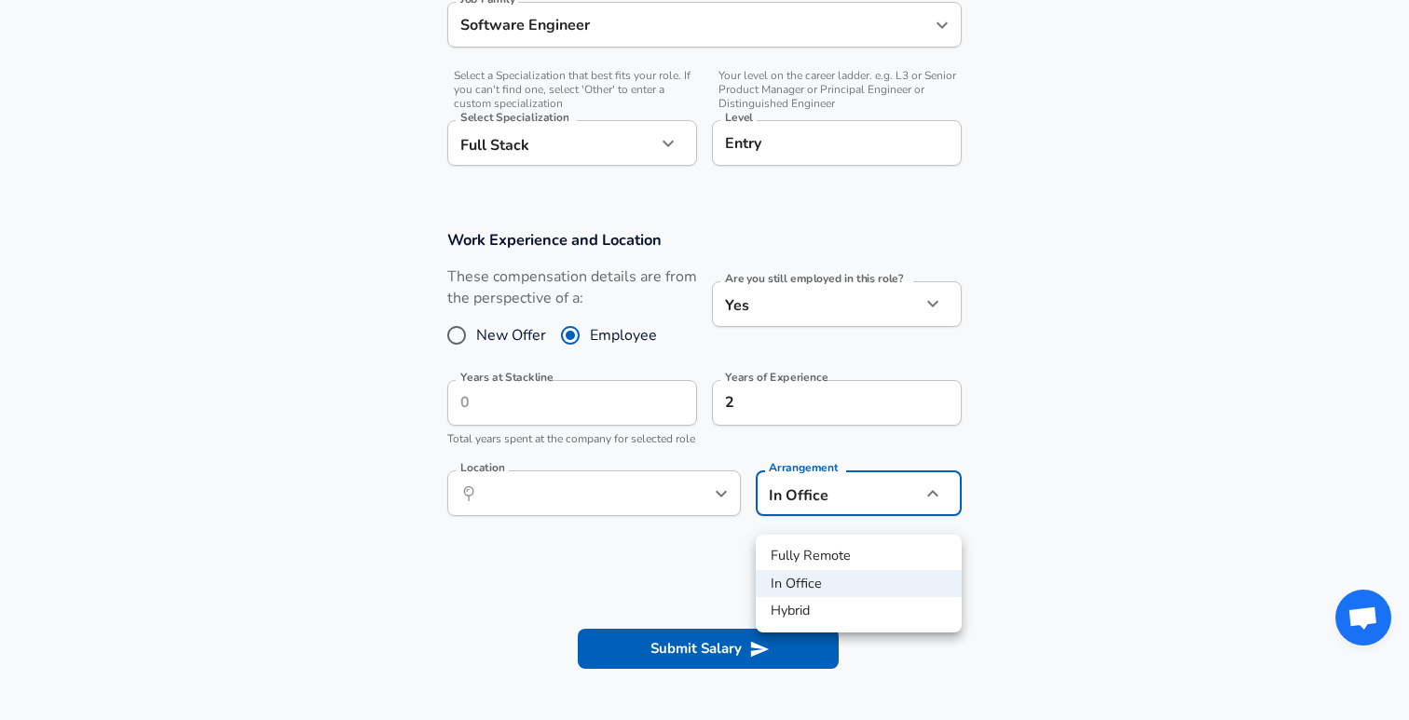
click at [678, 563] on div at bounding box center [704, 360] width 1409 height 720
click at [573, 508] on input "Location" at bounding box center [573, 493] width 191 height 29
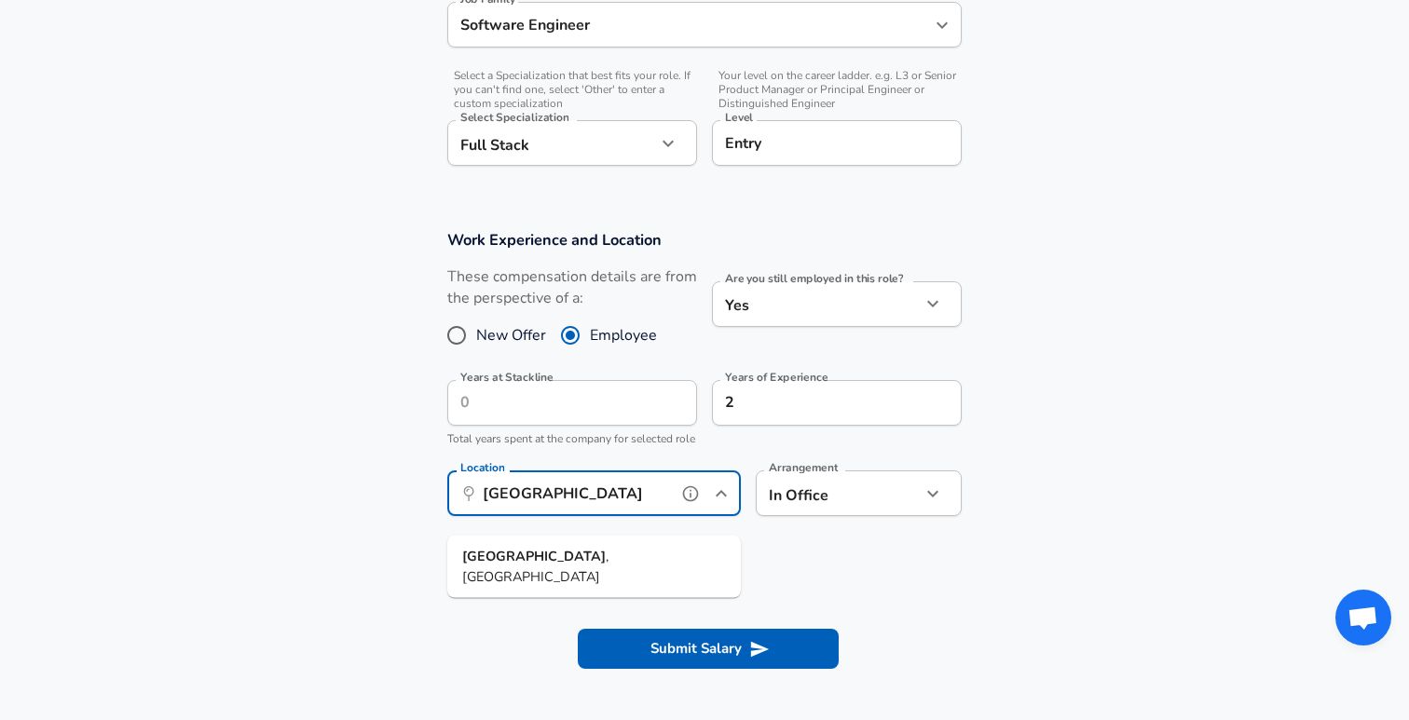
click at [553, 543] on li "Seattle , WA" at bounding box center [594, 567] width 294 height 48
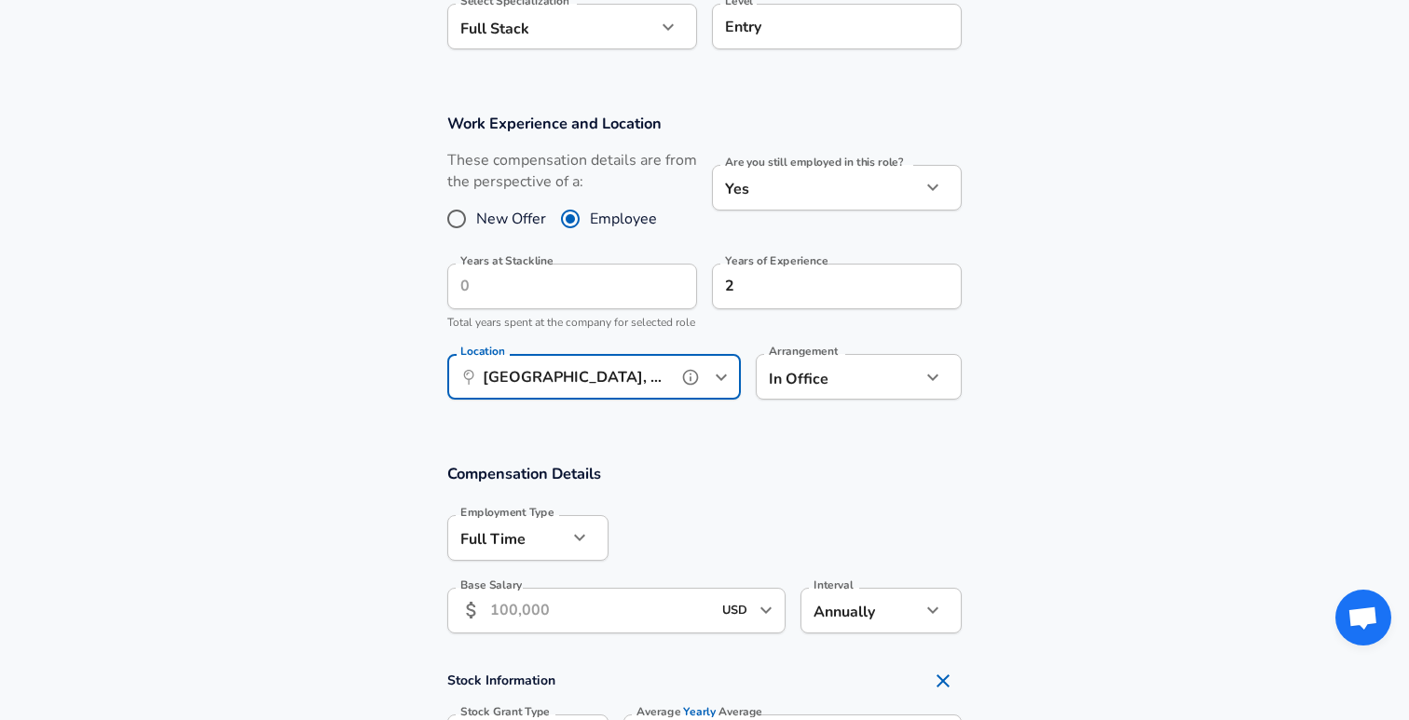
scroll to position [737, 0]
type input "Seattle, WA"
click at [554, 293] on input "Years at Stackline" at bounding box center [551, 286] width 209 height 46
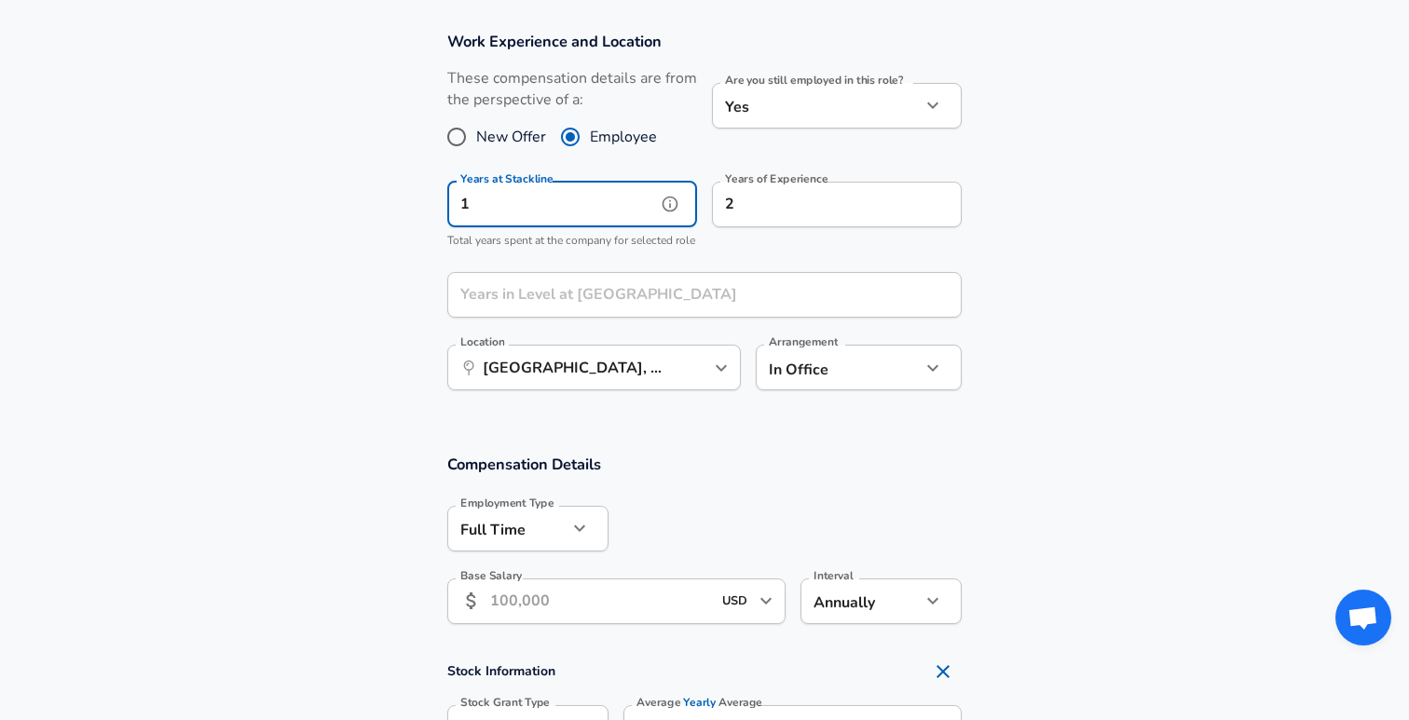
scroll to position [829, 0]
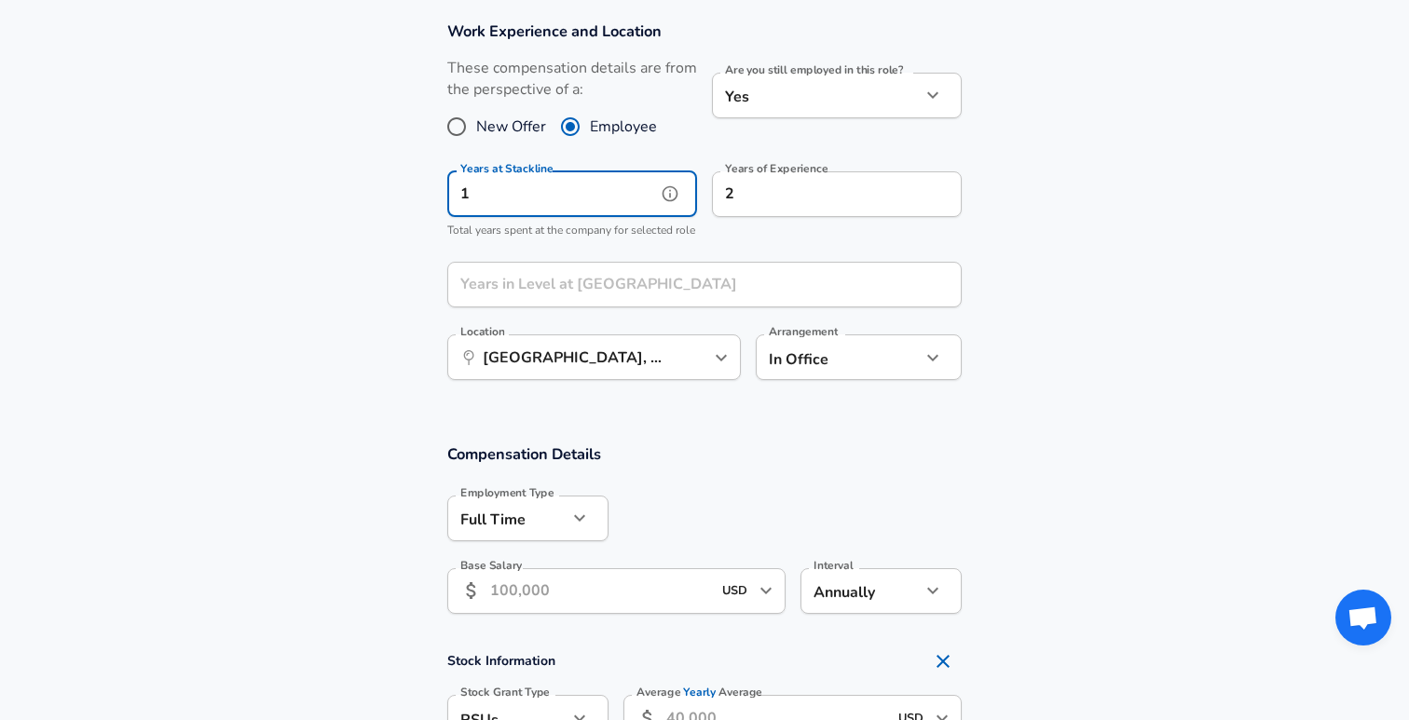
type input "1"
click at [624, 308] on input "Years in Level at Stackline" at bounding box center [683, 285] width 473 height 46
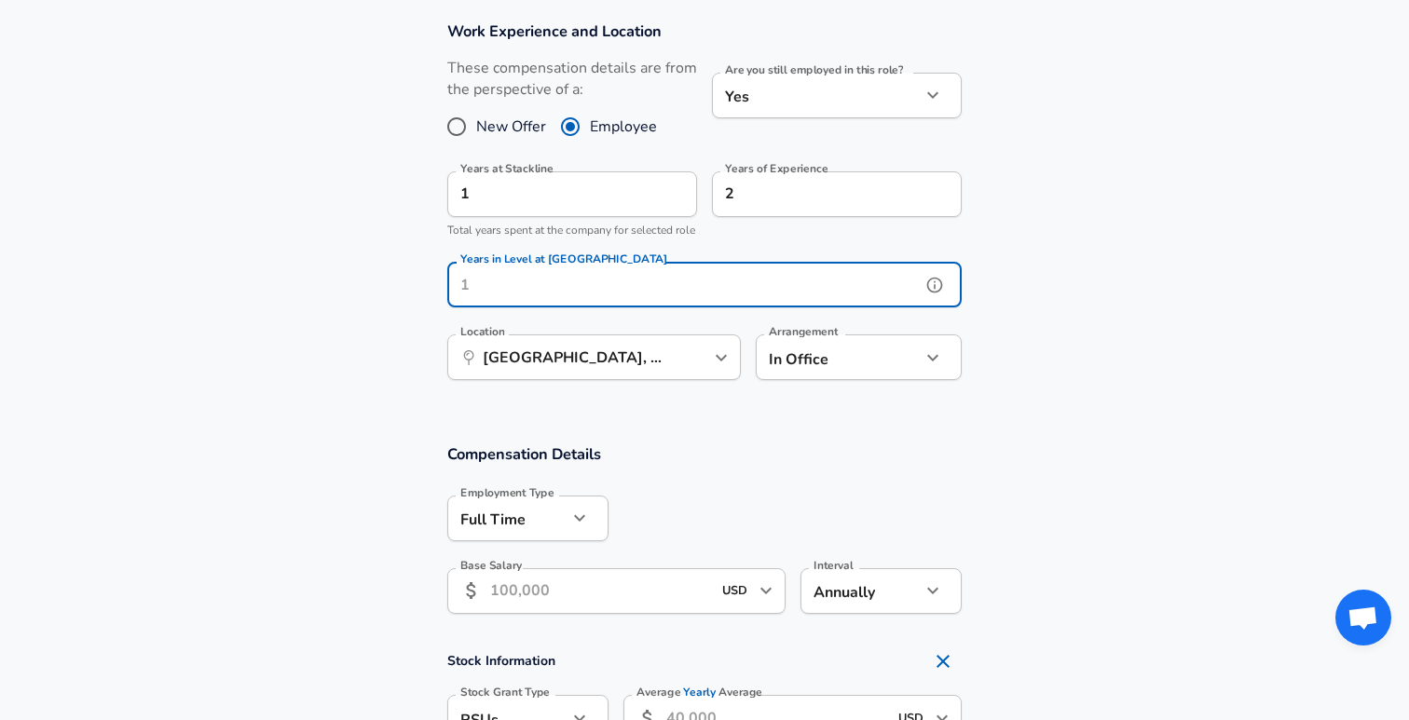
click at [933, 295] on icon "help" at bounding box center [934, 285] width 19 height 19
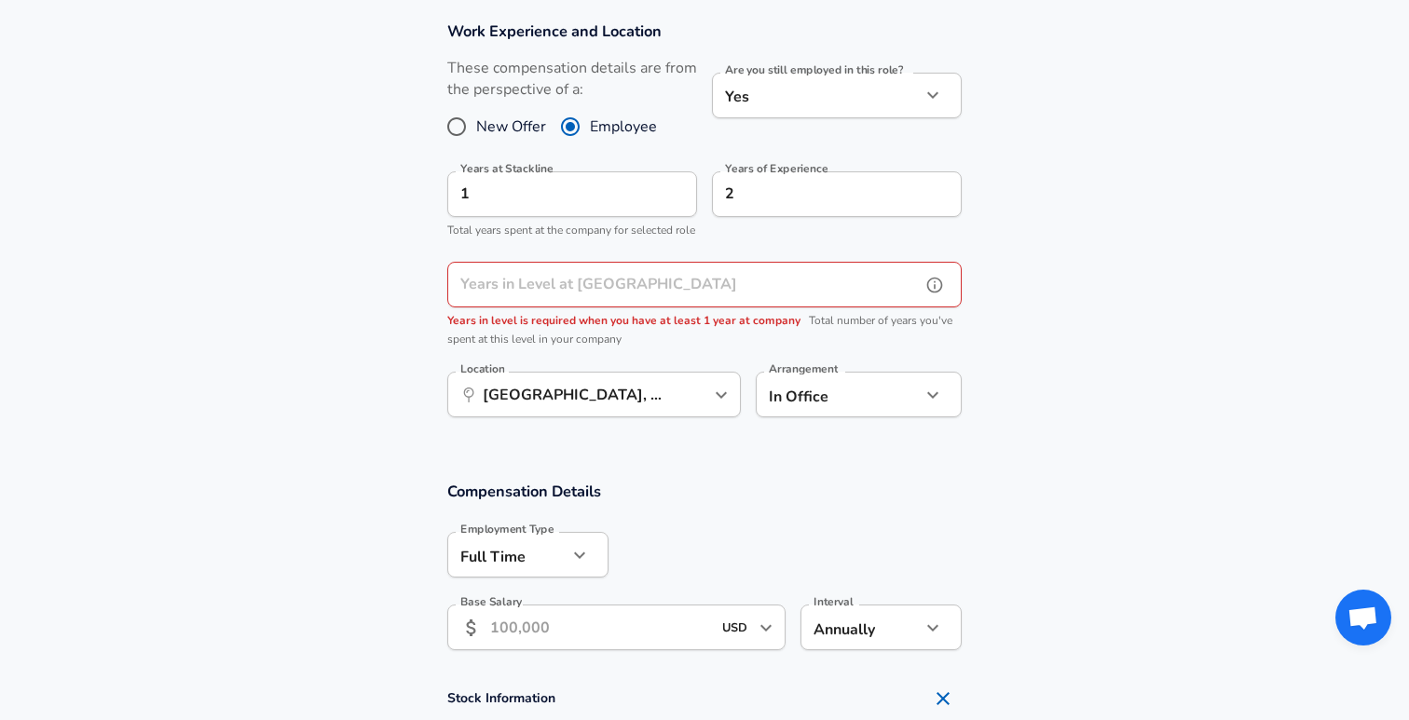
click at [747, 308] on input "Years in Level at Stackline" at bounding box center [683, 285] width 473 height 46
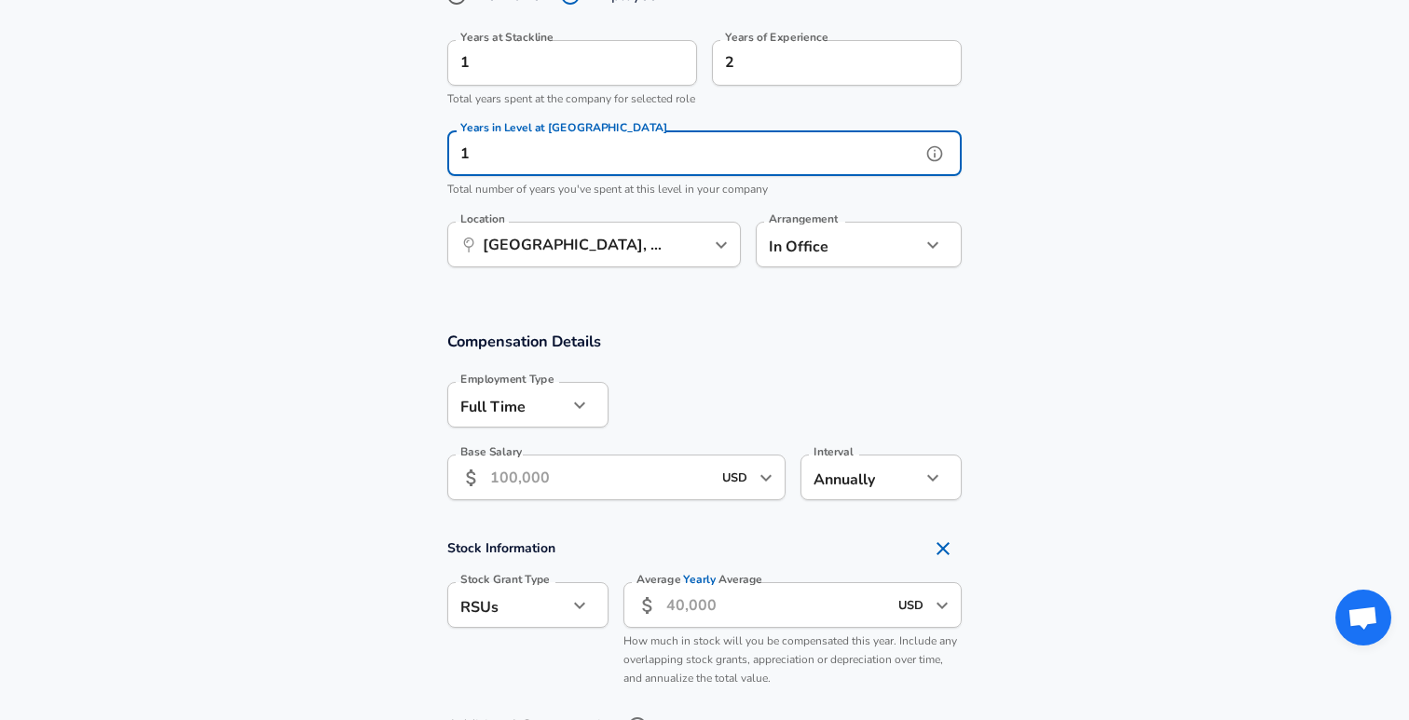
scroll to position [982, 0]
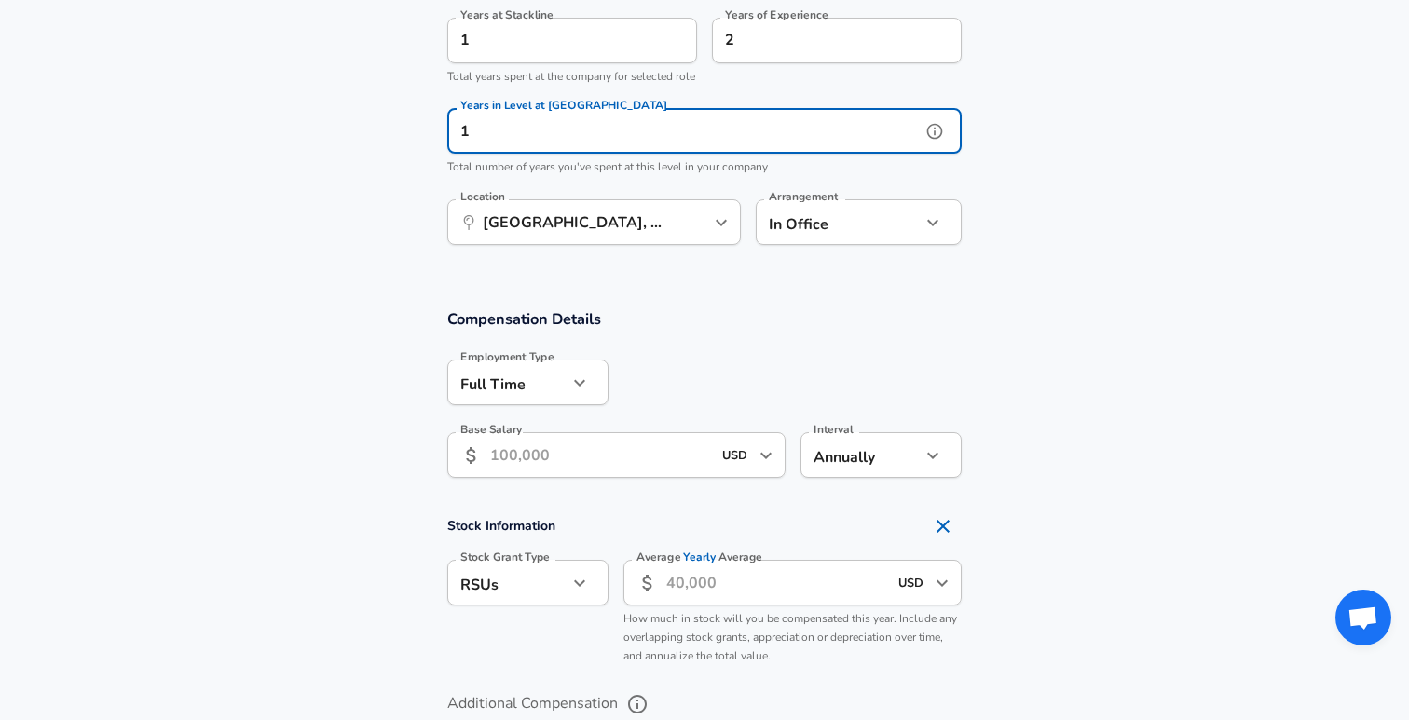
type input "1"
click at [623, 478] on input "Base Salary" at bounding box center [600, 455] width 221 height 46
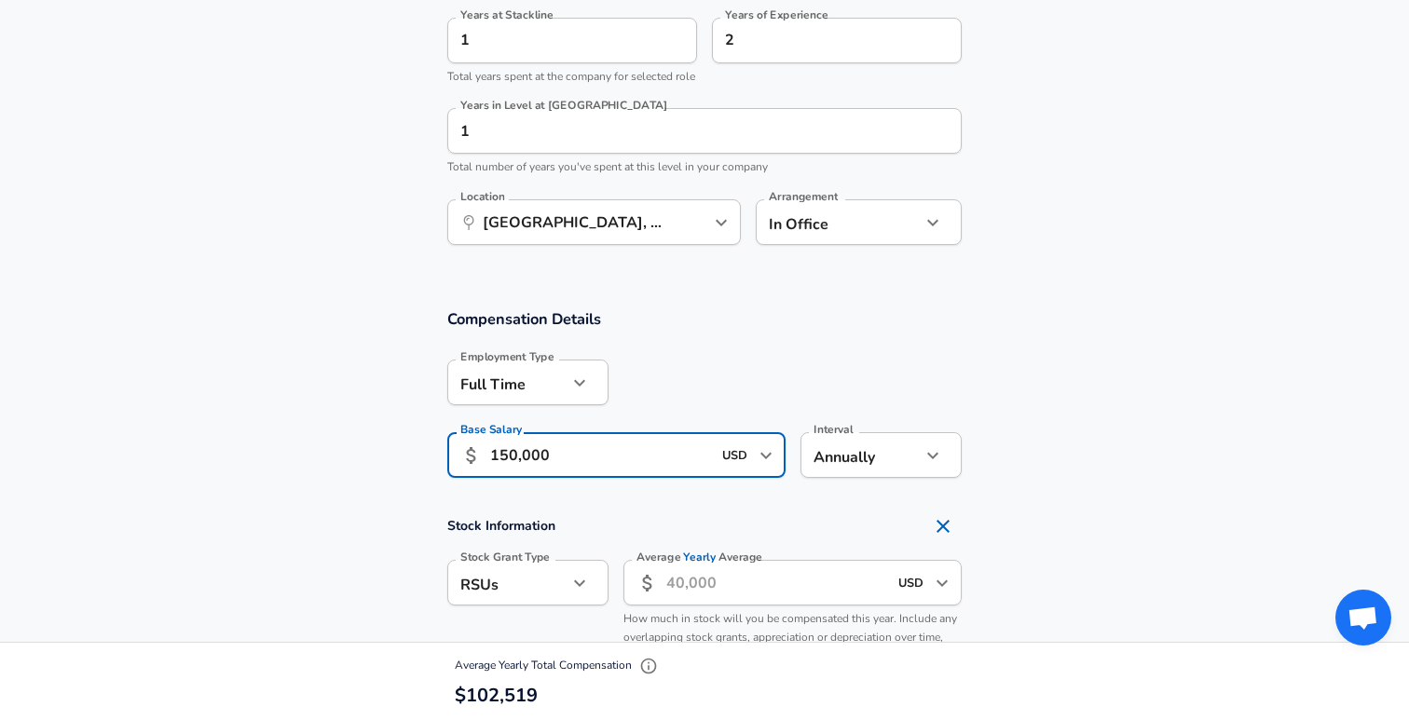
type input "150,000"
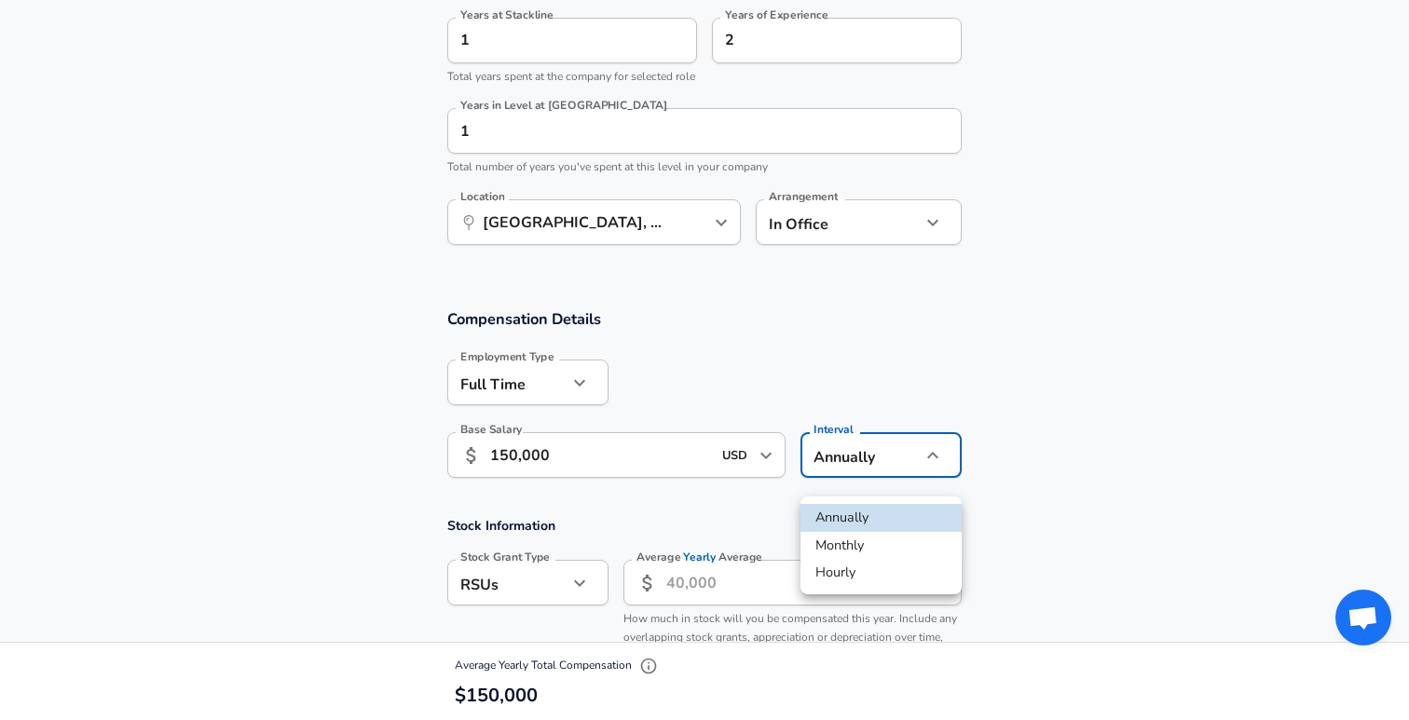
click at [1035, 463] on div at bounding box center [704, 360] width 1409 height 720
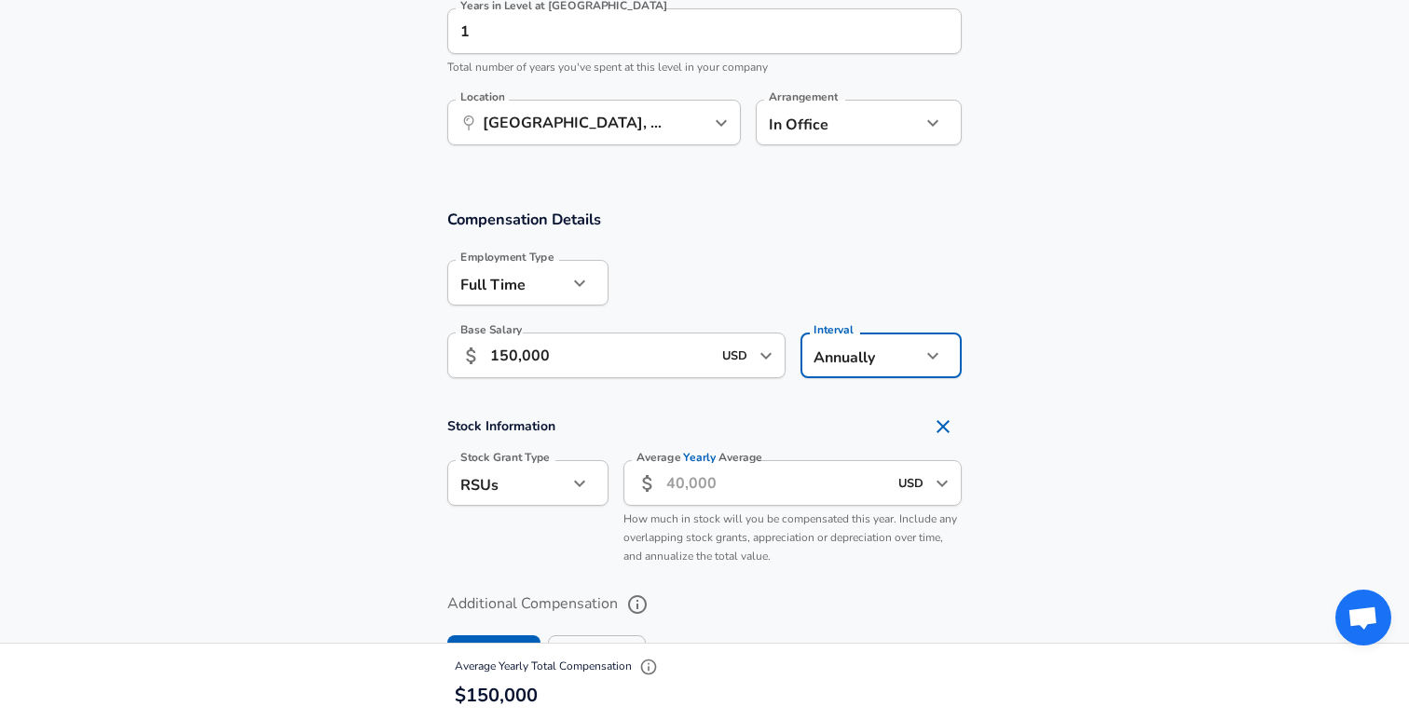
scroll to position [1150, 0]
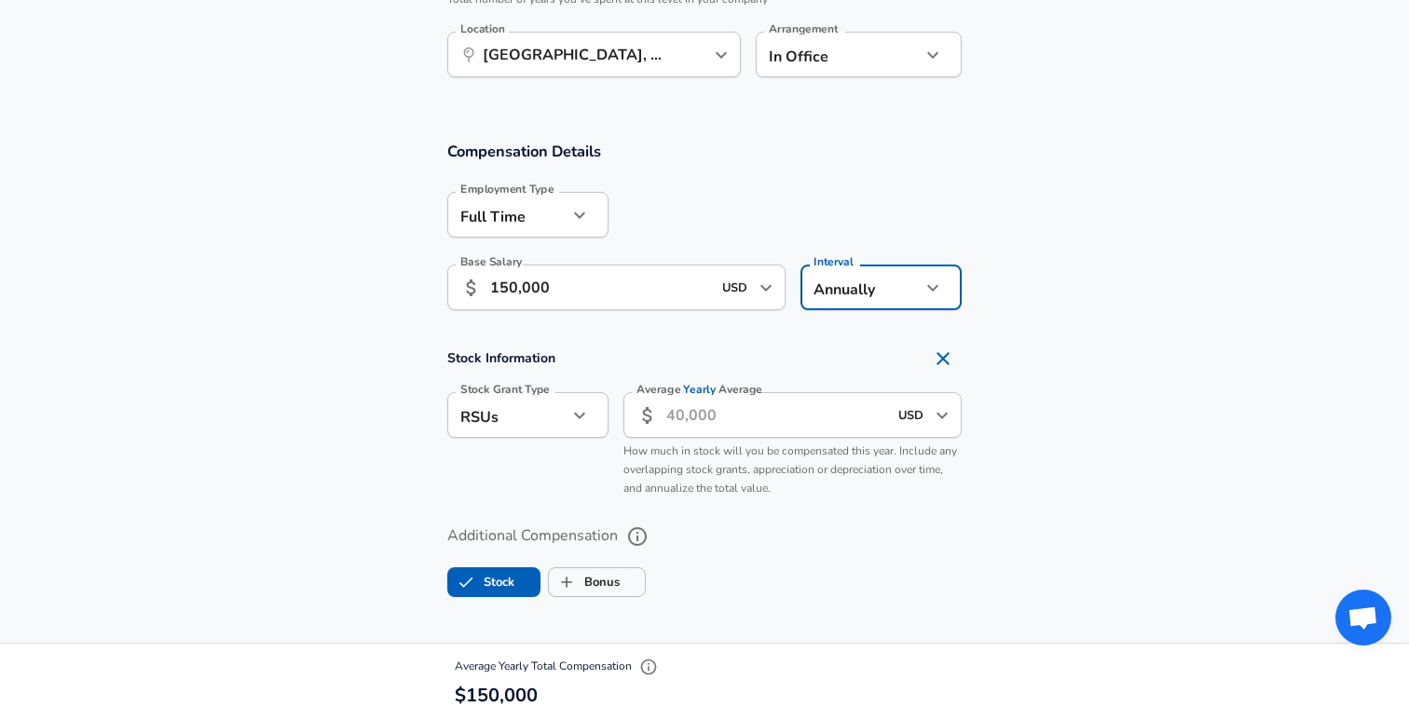
click at [717, 435] on input "Average Yearly Average" at bounding box center [776, 415] width 221 height 46
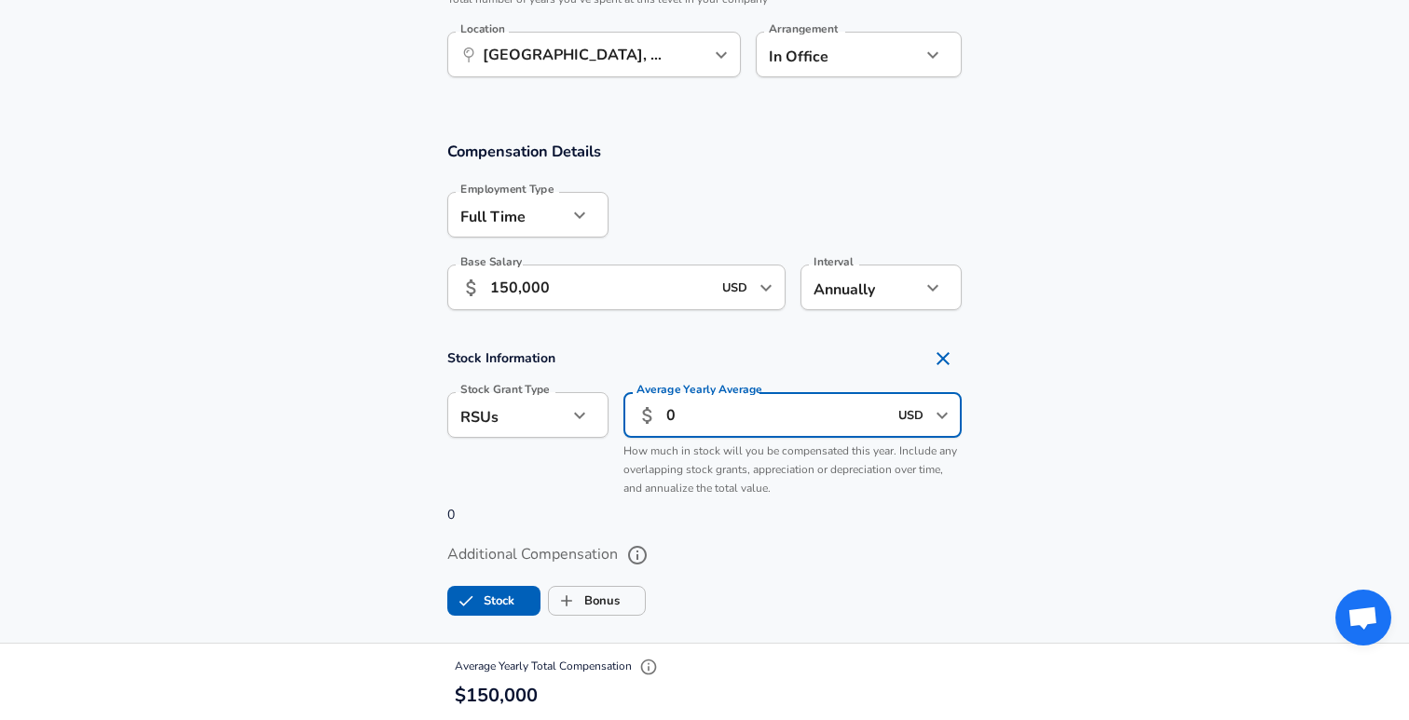
type input "0"
click at [777, 499] on p "How much in stock will you be compensated this year. Include any overlapping st…" at bounding box center [793, 471] width 338 height 56
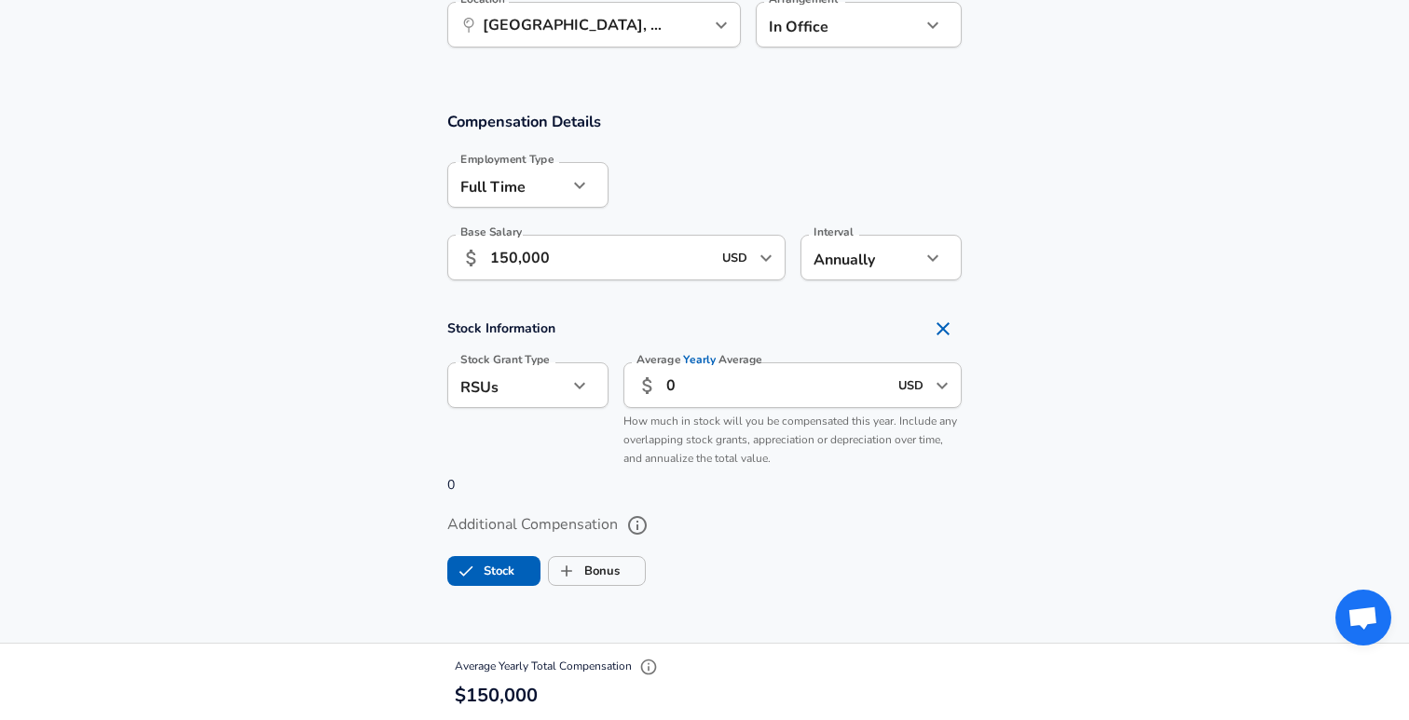
scroll to position [1185, 0]
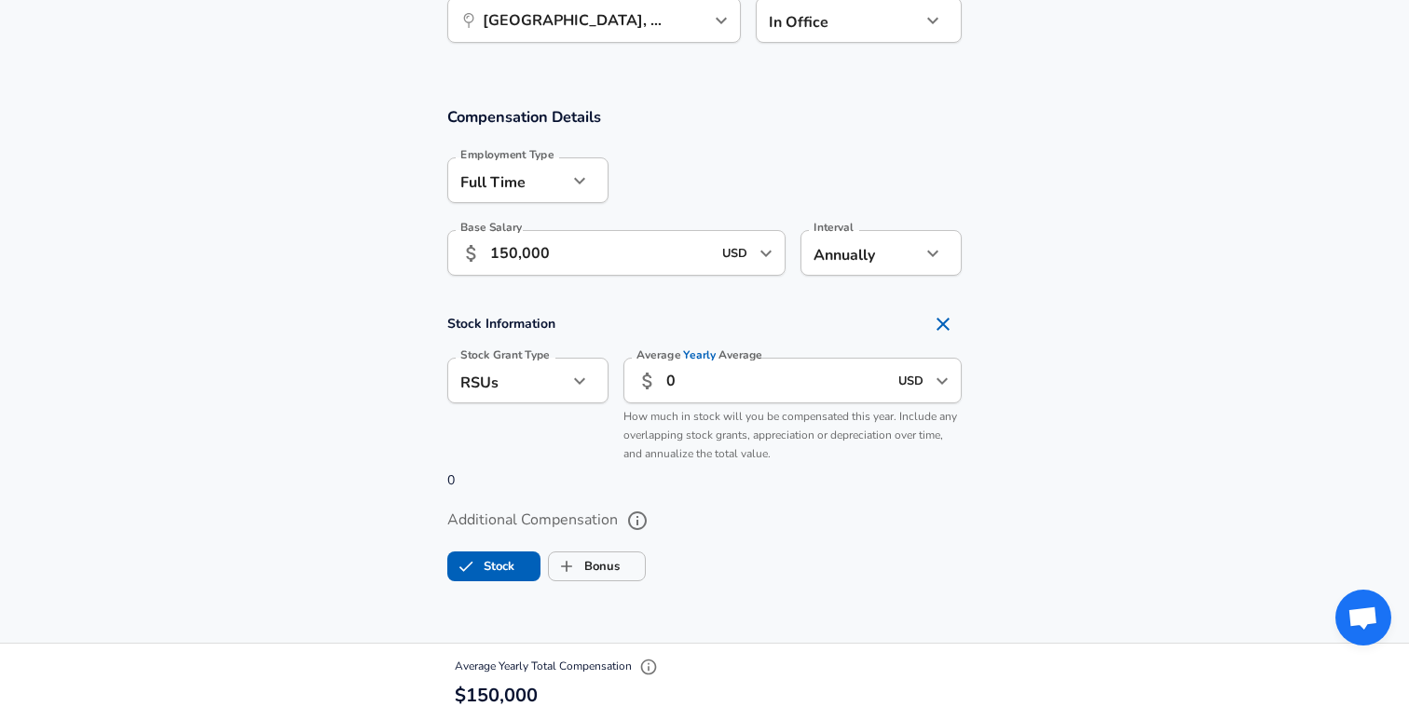
click at [535, 495] on li "None" at bounding box center [527, 499] width 161 height 28
type input "none"
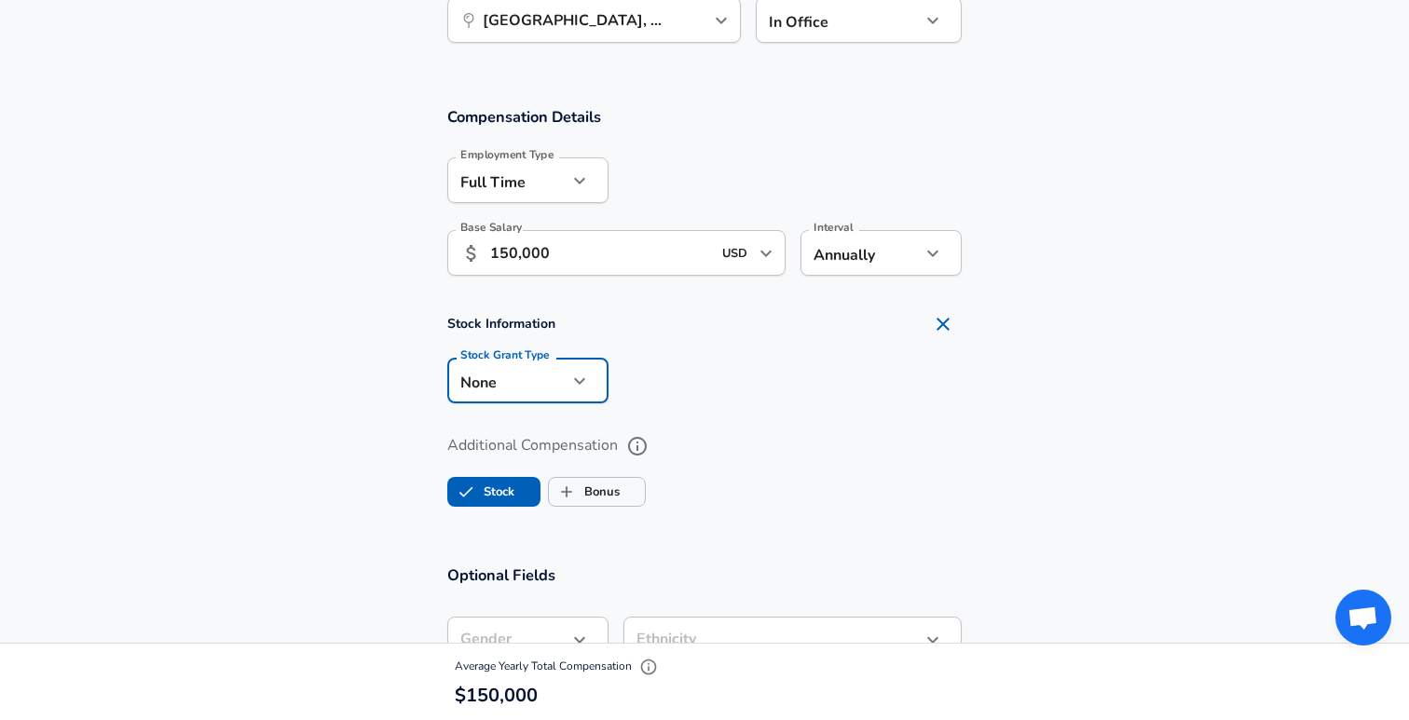
click at [639, 416] on div at bounding box center [785, 379] width 353 height 73
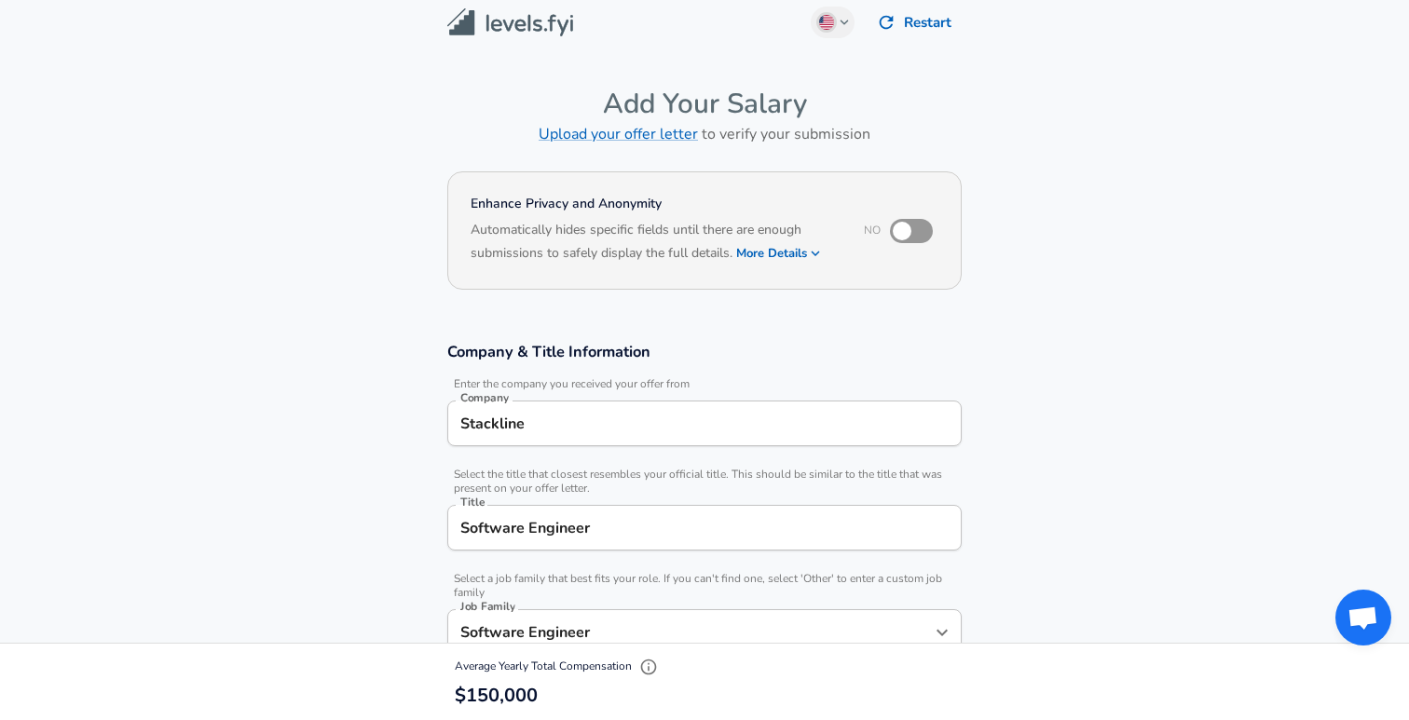
scroll to position [0, 0]
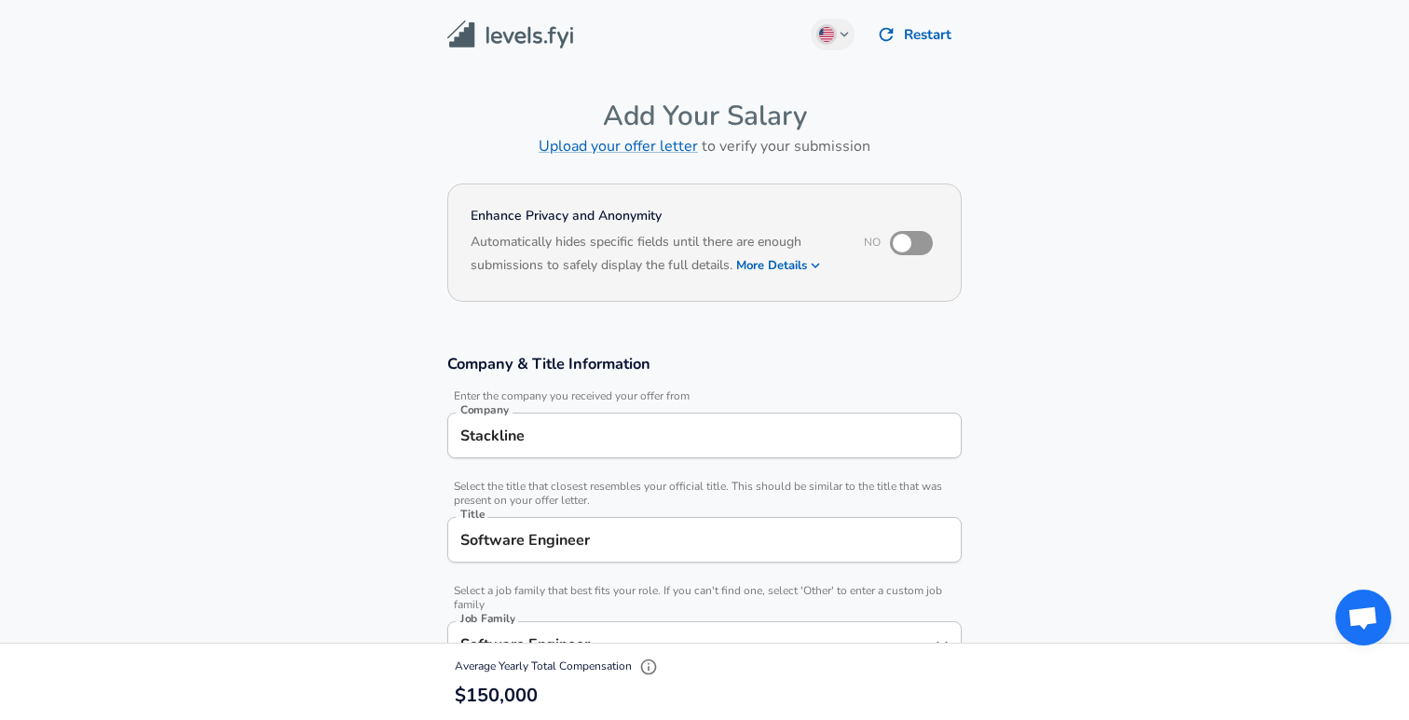
click at [904, 246] on input "checkbox" at bounding box center [902, 243] width 106 height 35
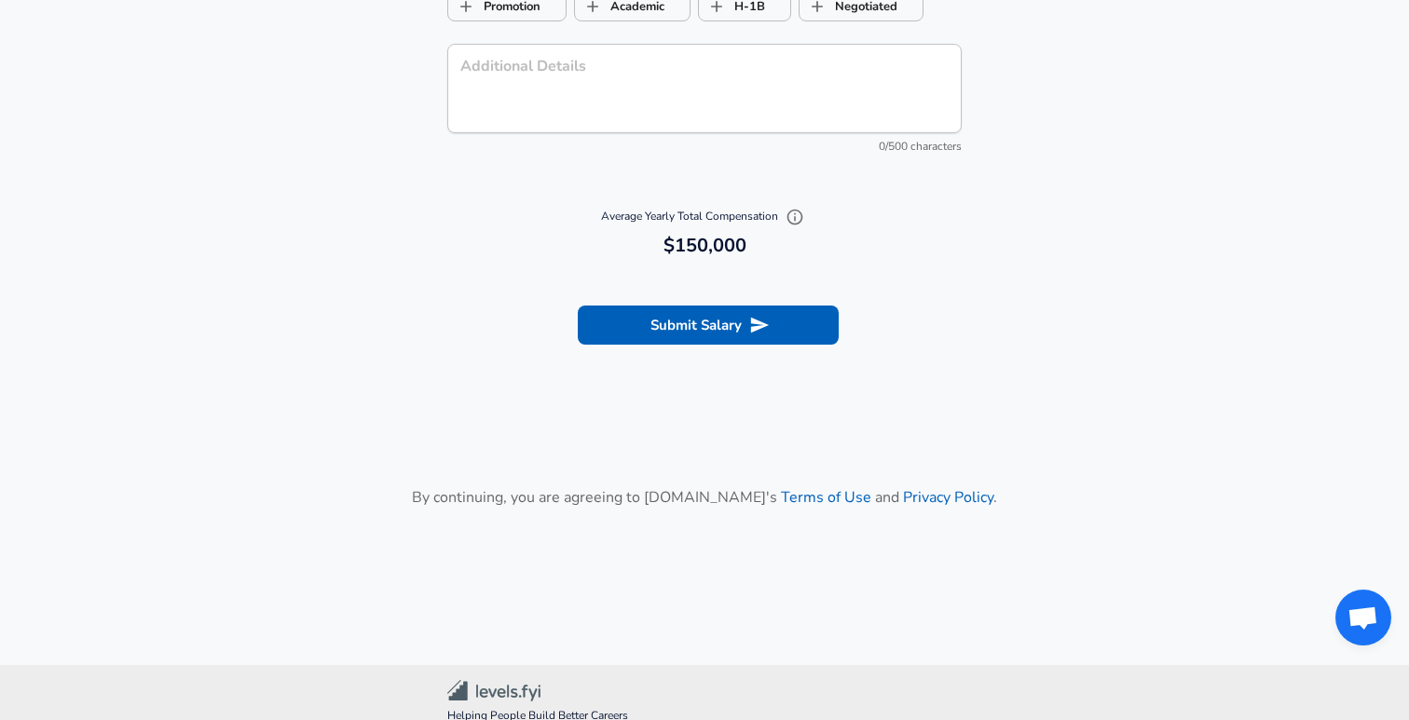
scroll to position [2096, 0]
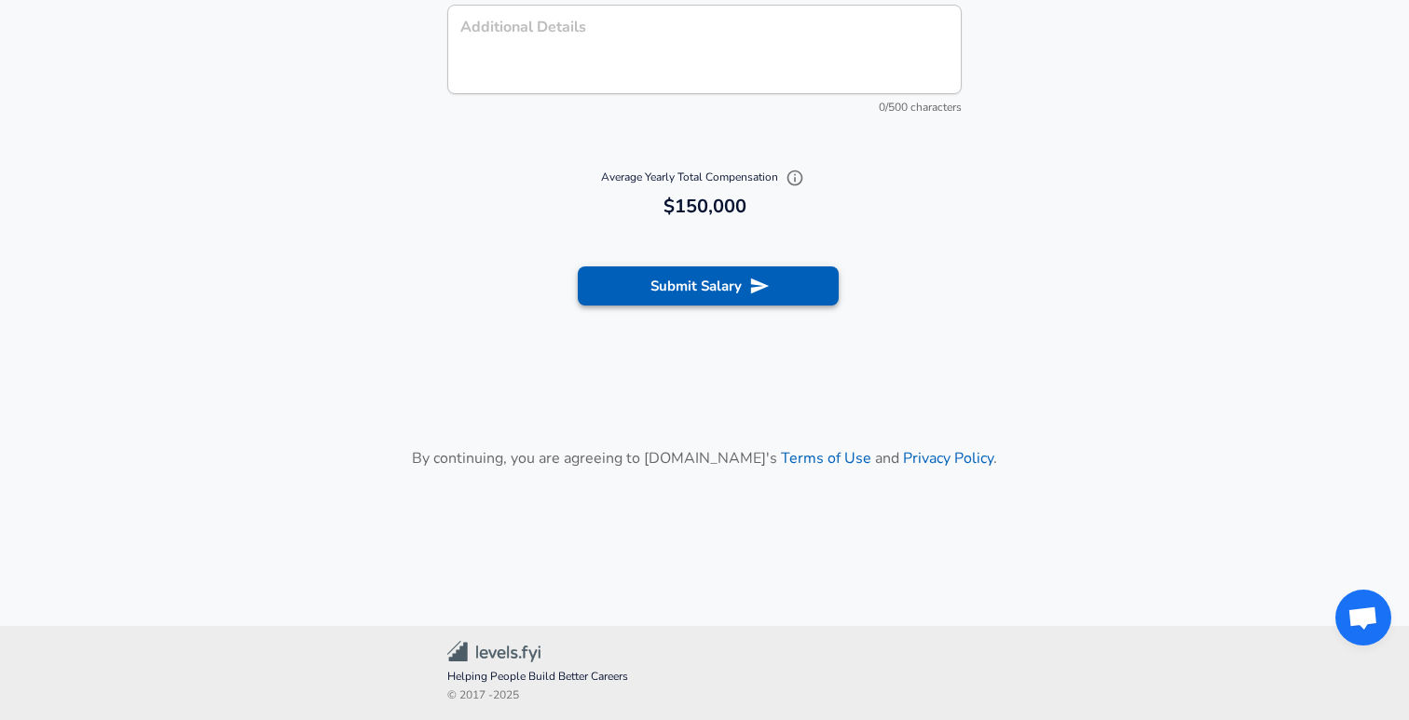
click at [741, 300] on button "Submit Salary" at bounding box center [708, 286] width 261 height 39
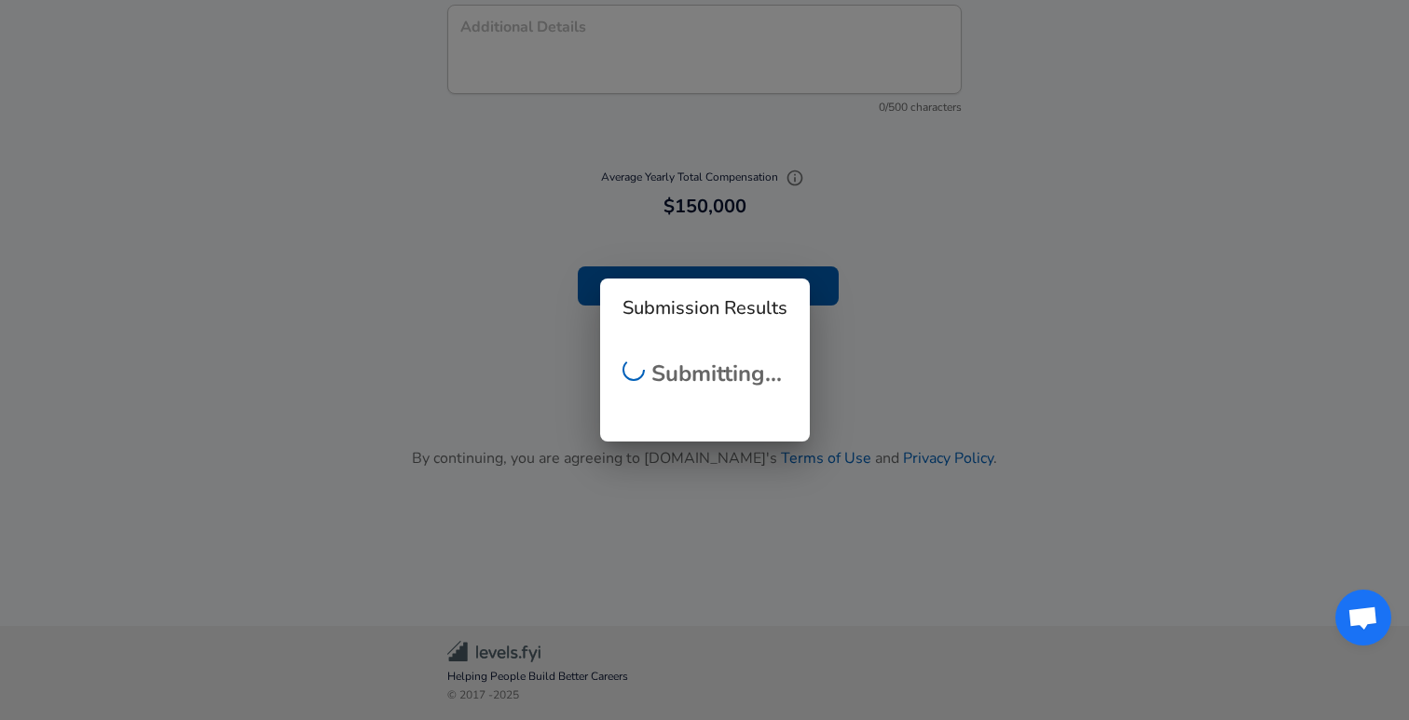
checkbox input "false"
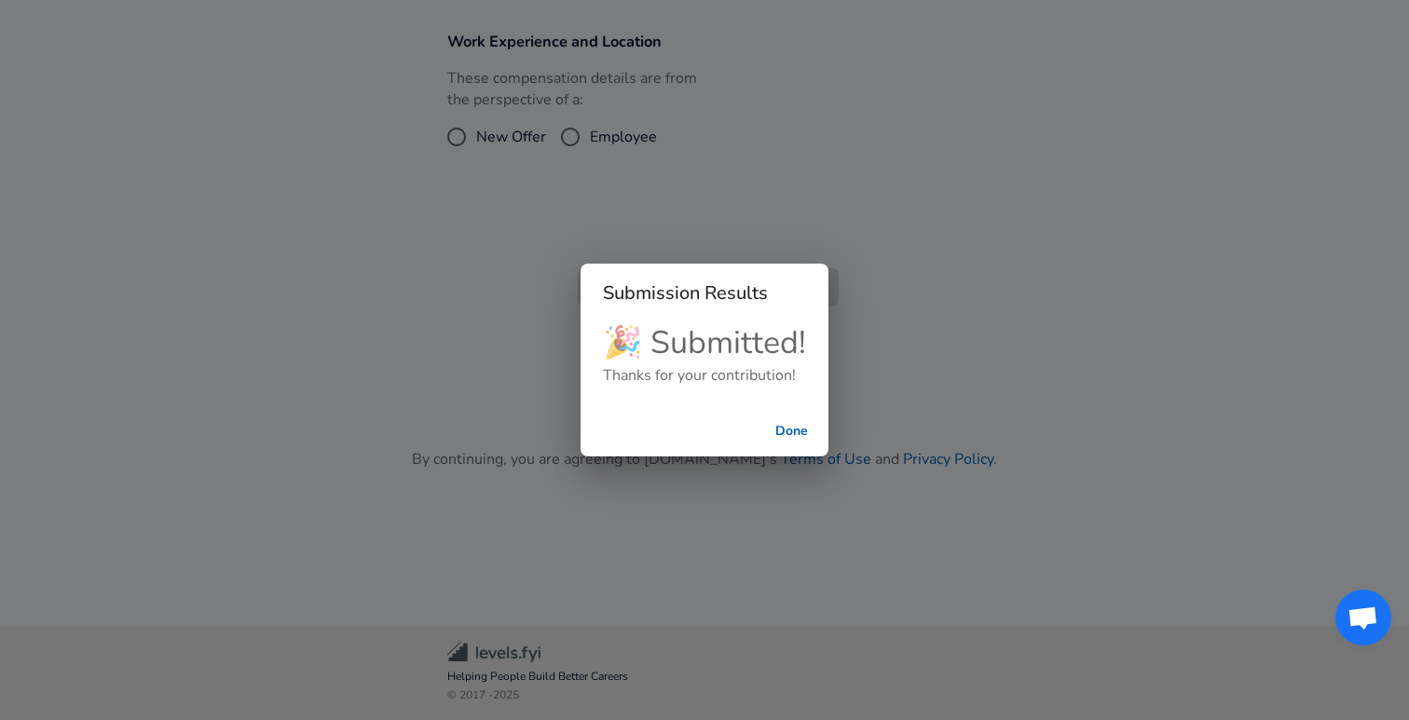
scroll to position [701, 0]
